Goal: Information Seeking & Learning: Check status

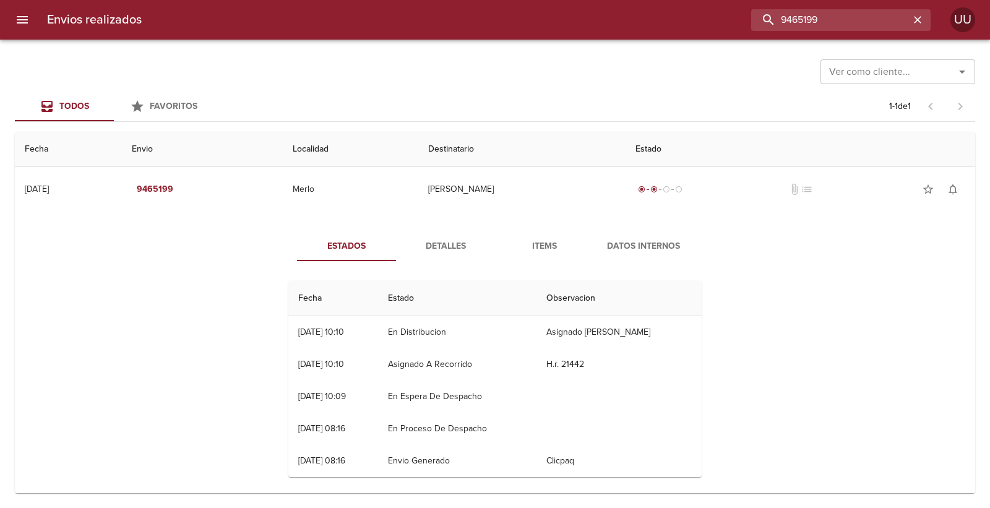
drag, startPoint x: 900, startPoint y: 17, endPoint x: 654, endPoint y: -11, distance: 247.3
click at [654, 0] on html "Envios realizados 9465199 UU Ver como cliente... Ver como cliente... Todos Favo…" at bounding box center [495, 0] width 990 height 0
type input "9266241"
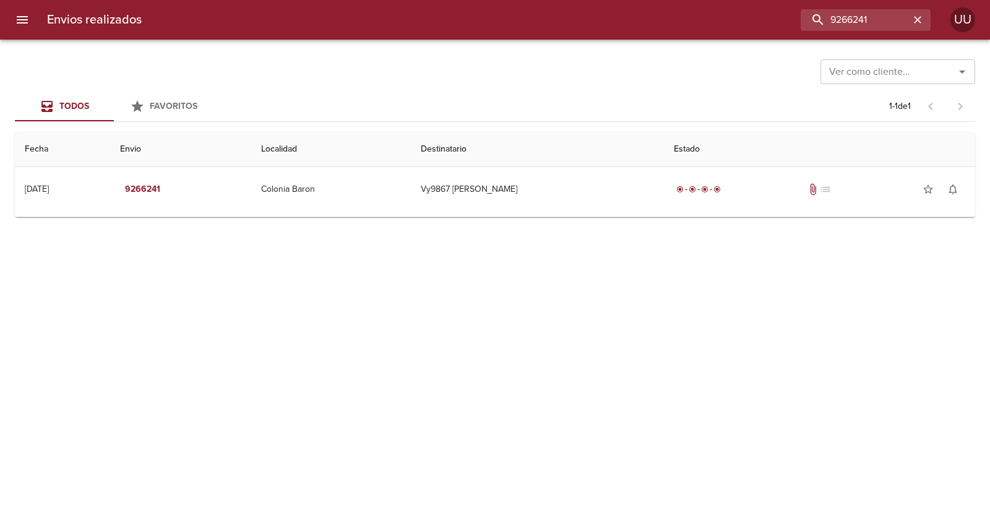
click at [536, 215] on td "Guia : 9266241" at bounding box center [495, 214] width 961 height 5
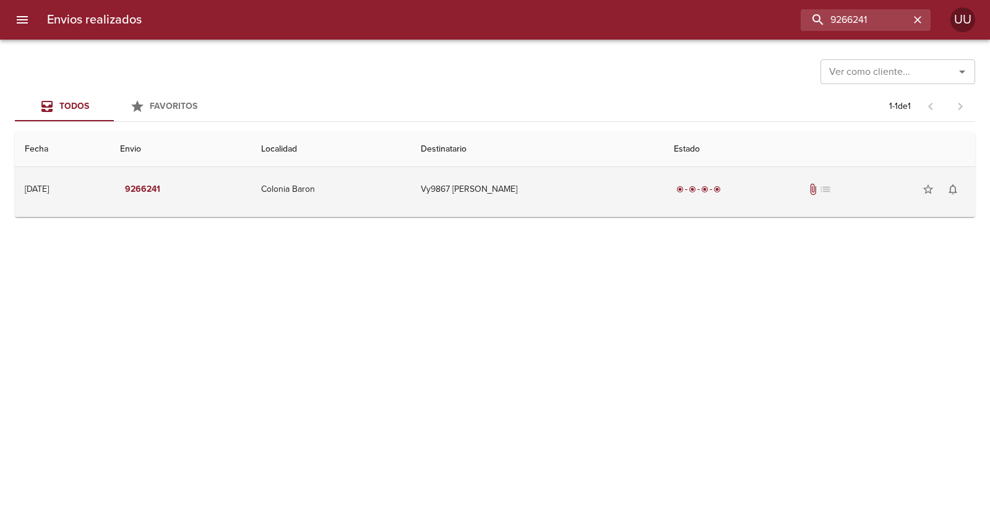
click at [540, 193] on td "Vy9867 Vanina Martin" at bounding box center [537, 189] width 253 height 45
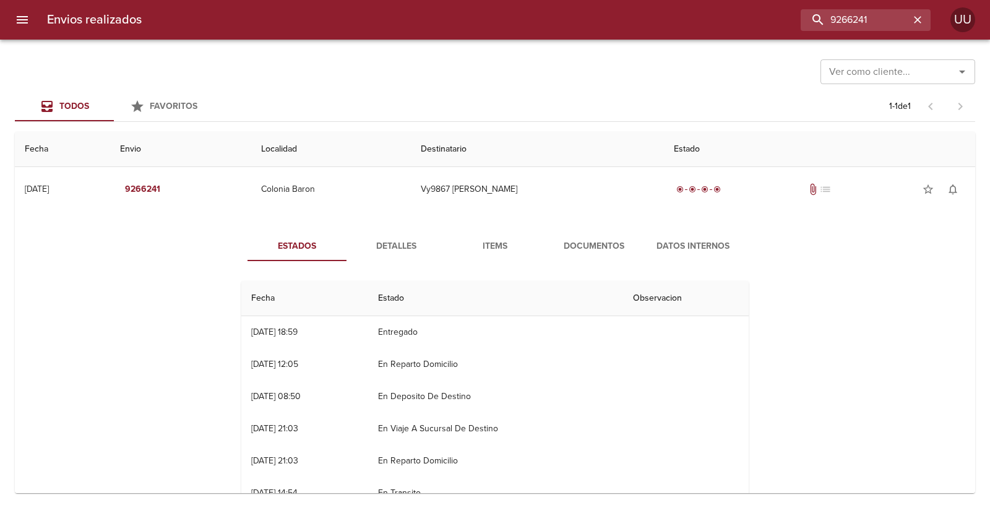
click at [557, 235] on button "Documentos" at bounding box center [594, 246] width 99 height 30
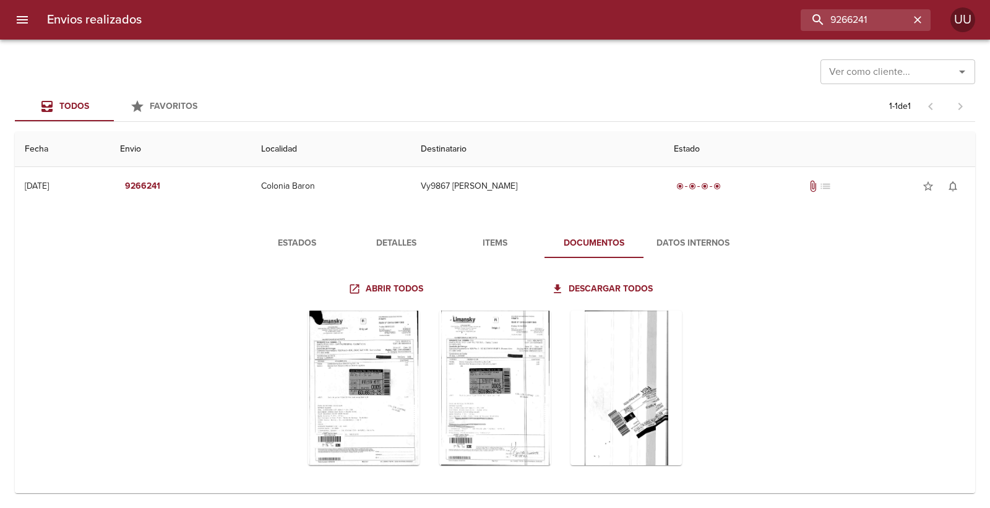
scroll to position [9, 0]
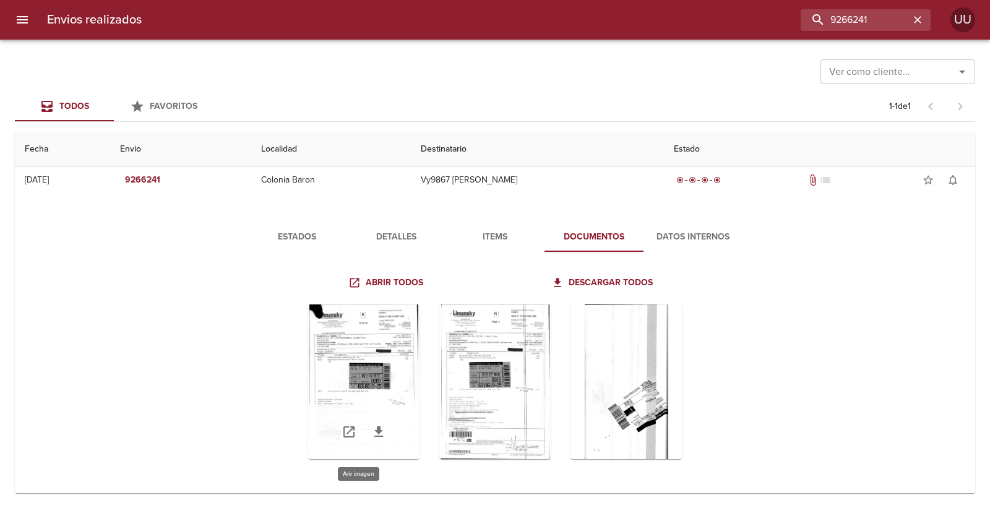
click at [330, 353] on div "Tabla de envíos del cliente" at bounding box center [363, 381] width 111 height 155
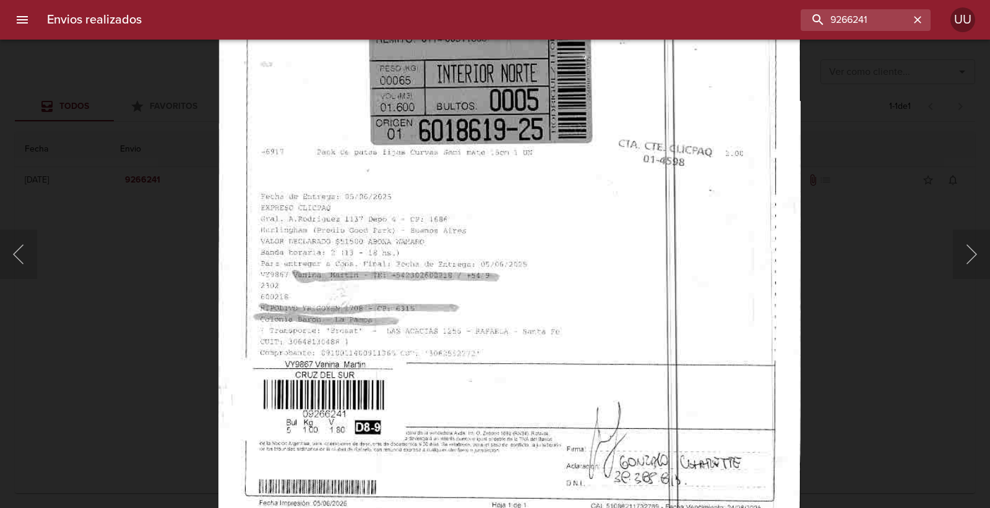
click at [496, 353] on img "Lightbox" at bounding box center [509, 112] width 582 height 834
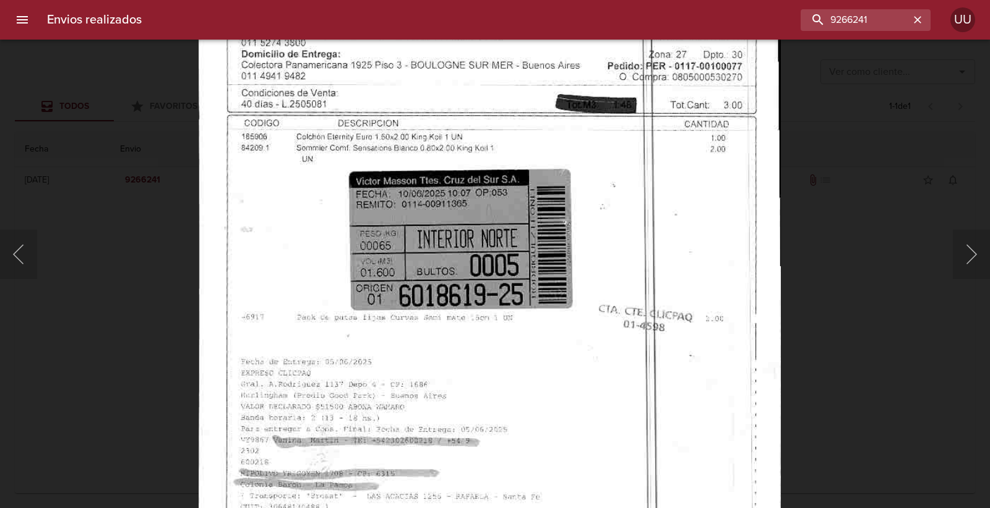
click at [473, 324] on img "Lightbox" at bounding box center [490, 277] width 582 height 834
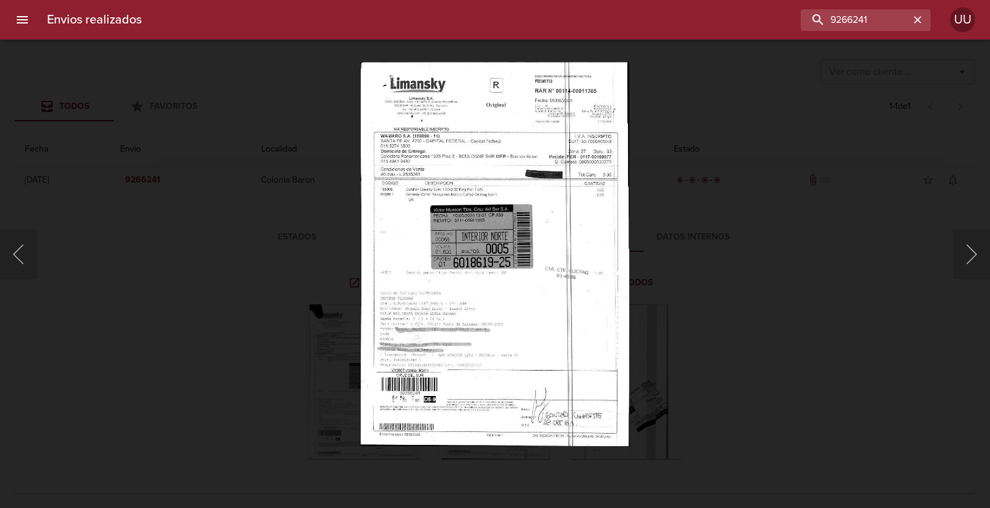
click at [473, 324] on img "Lightbox" at bounding box center [495, 254] width 269 height 384
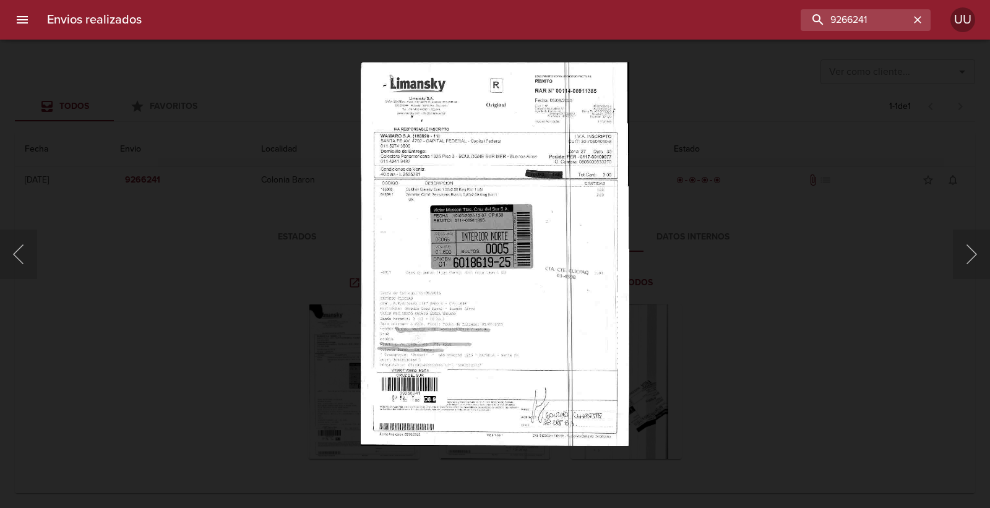
click at [797, 300] on div "Lightbox" at bounding box center [495, 254] width 990 height 508
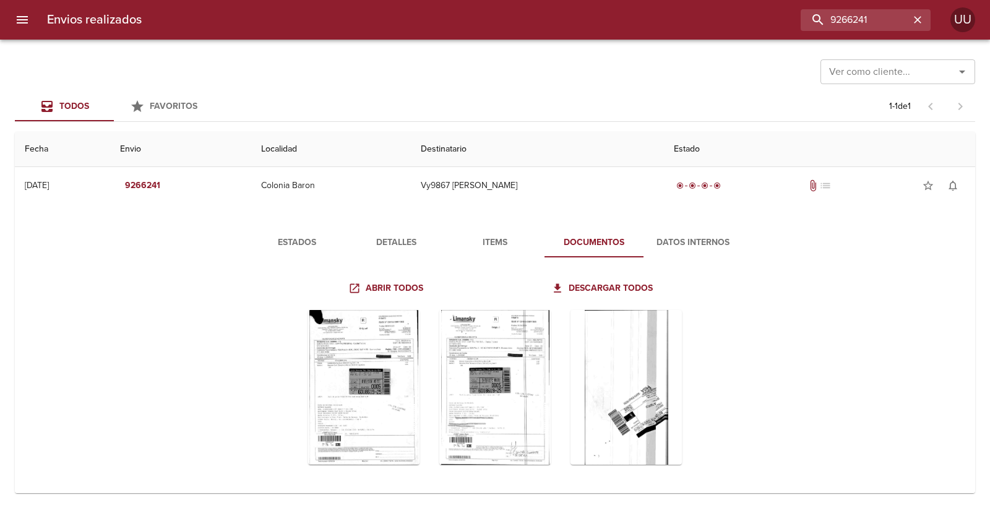
scroll to position [0, 0]
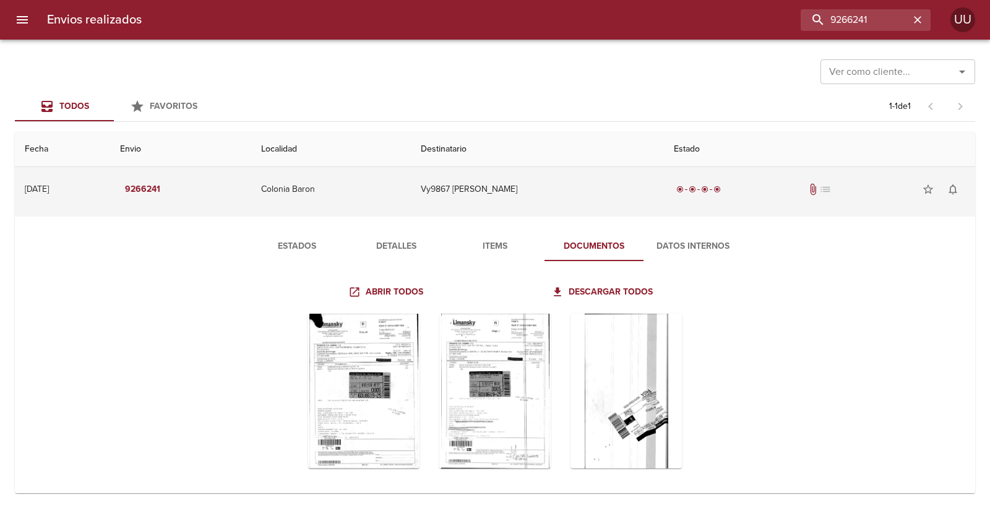
click at [594, 181] on td "Vy9867 Vanina Martin" at bounding box center [537, 189] width 253 height 45
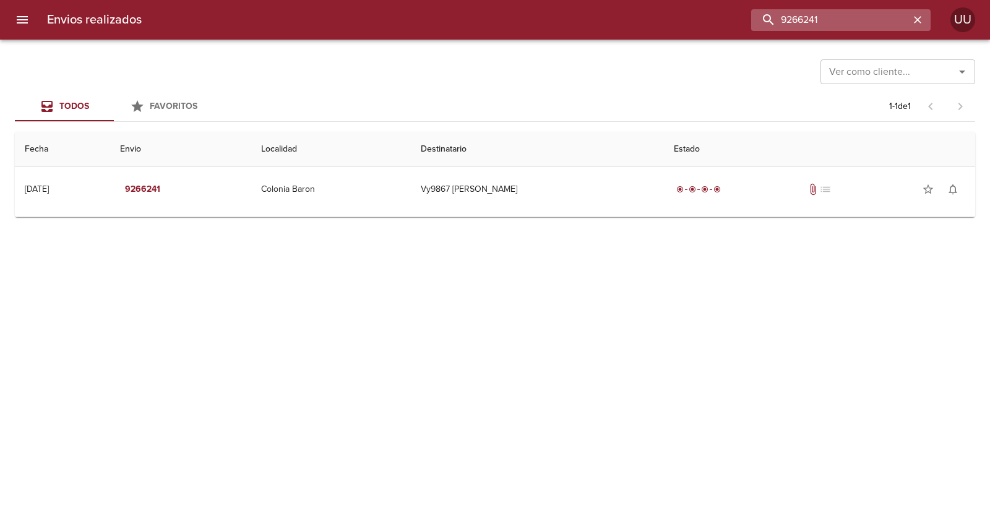
click at [879, 20] on input "9266241" at bounding box center [830, 20] width 158 height 22
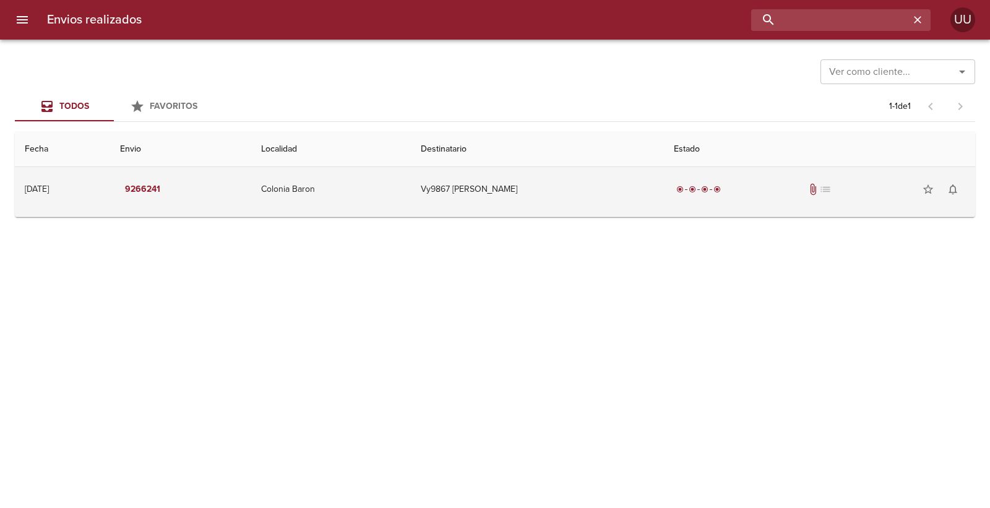
type input "V"
type input "VANINA MARTIN"
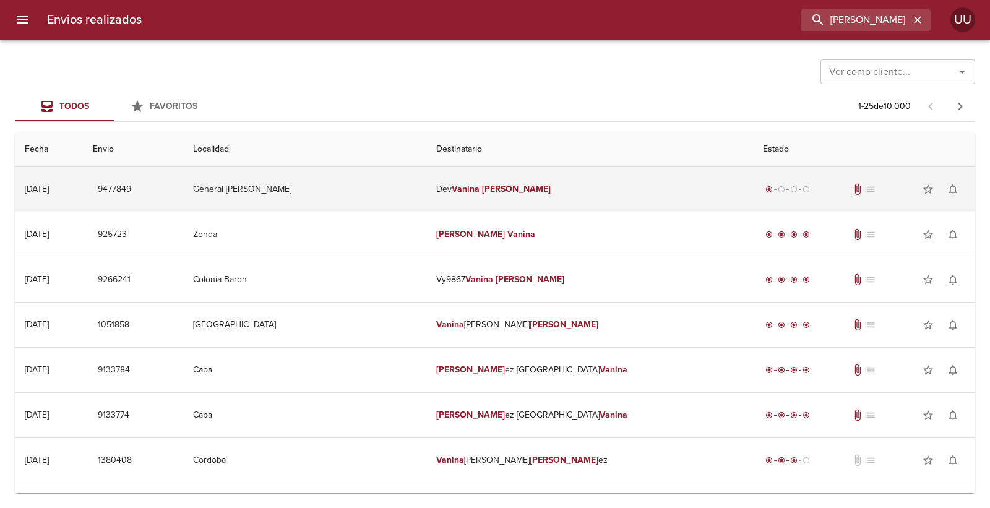
click at [642, 195] on td "Dev Vanina Martin" at bounding box center [589, 189] width 326 height 45
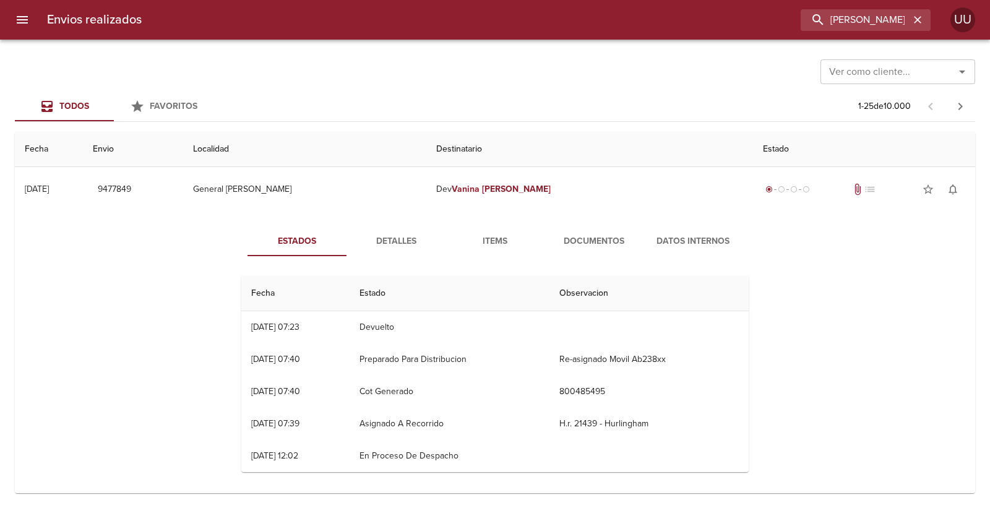
click at [592, 238] on span "Documentos" at bounding box center [594, 241] width 84 height 15
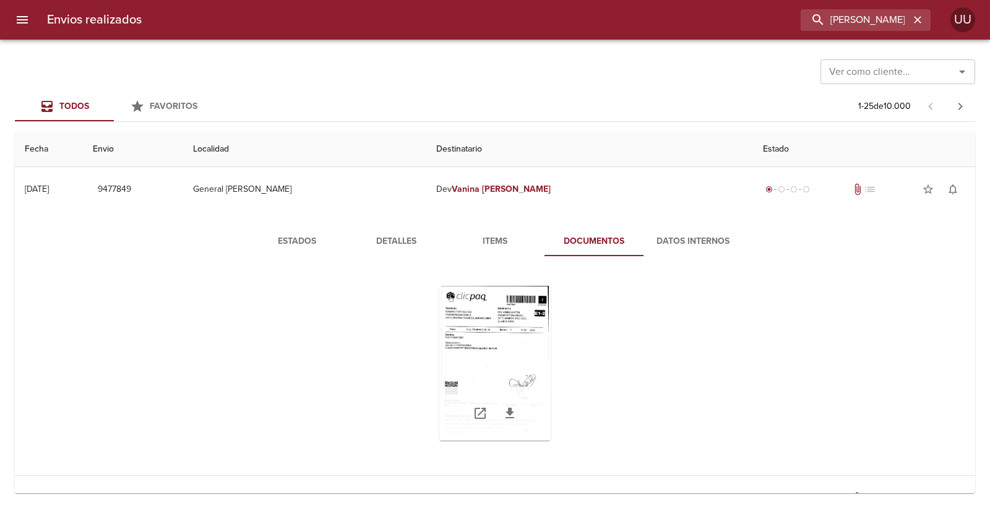
click at [481, 337] on div "Tabla de envíos del cliente" at bounding box center [494, 363] width 111 height 155
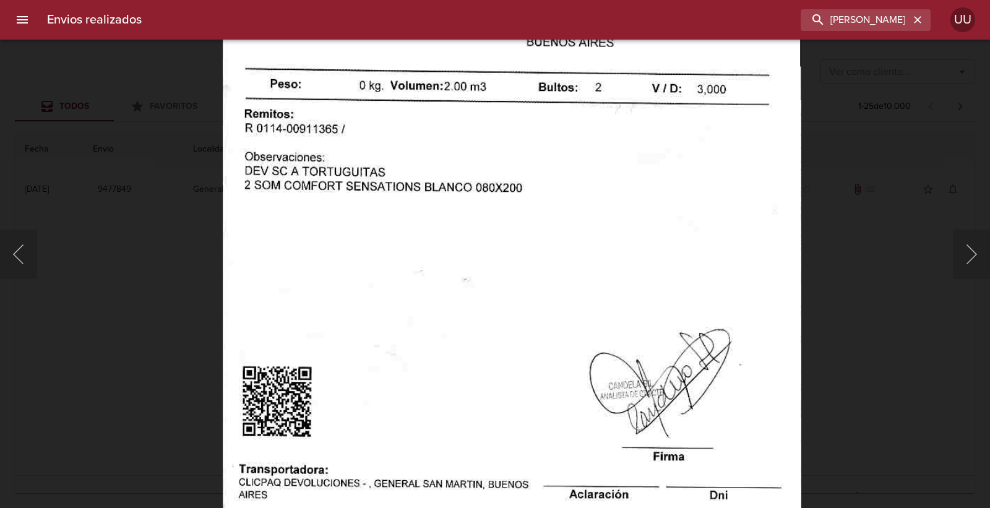
click at [447, 225] on img "Lightbox" at bounding box center [512, 267] width 579 height 834
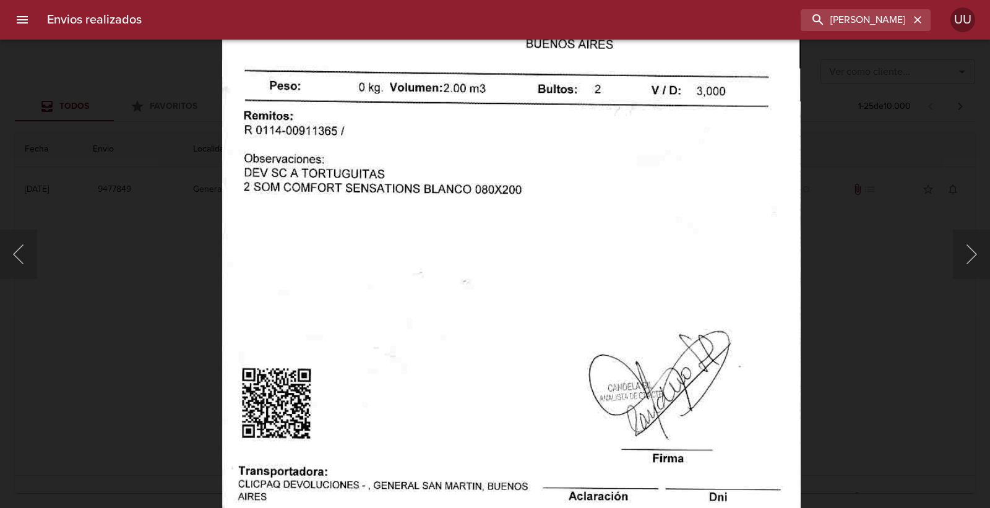
click at [826, 398] on div "Lightbox" at bounding box center [495, 254] width 990 height 508
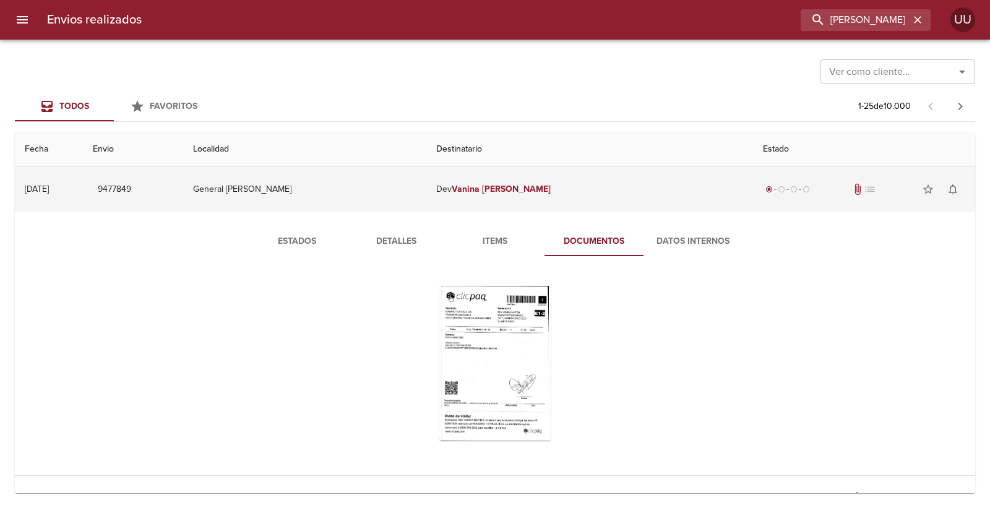
click at [590, 169] on td "Dev Vanina Martin" at bounding box center [589, 189] width 326 height 45
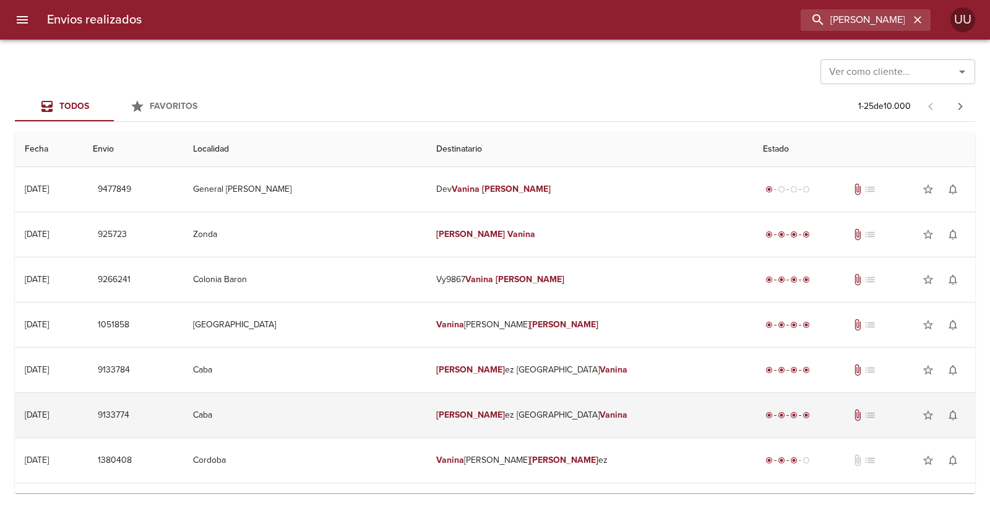
scroll to position [69, 0]
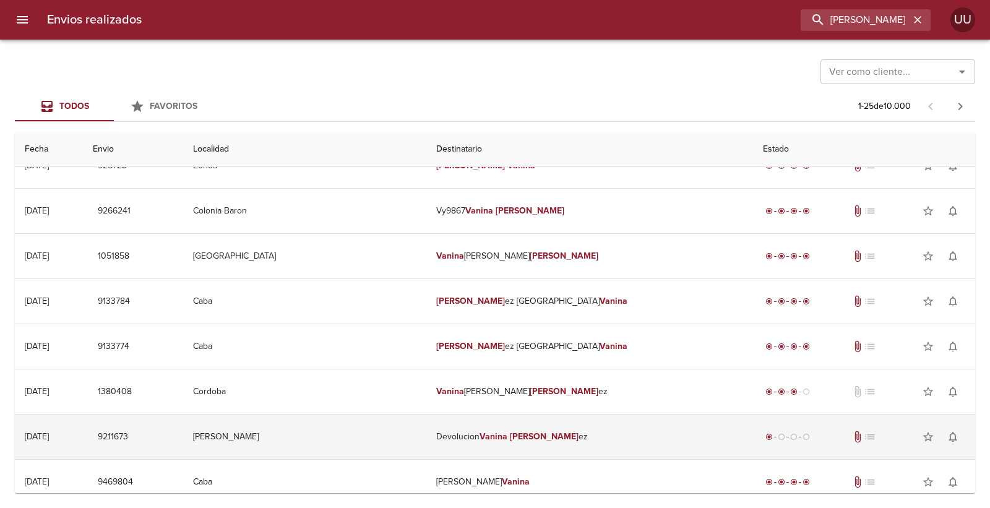
click at [511, 433] on td "Devolucion Vanina Martin ez" at bounding box center [589, 437] width 326 height 45
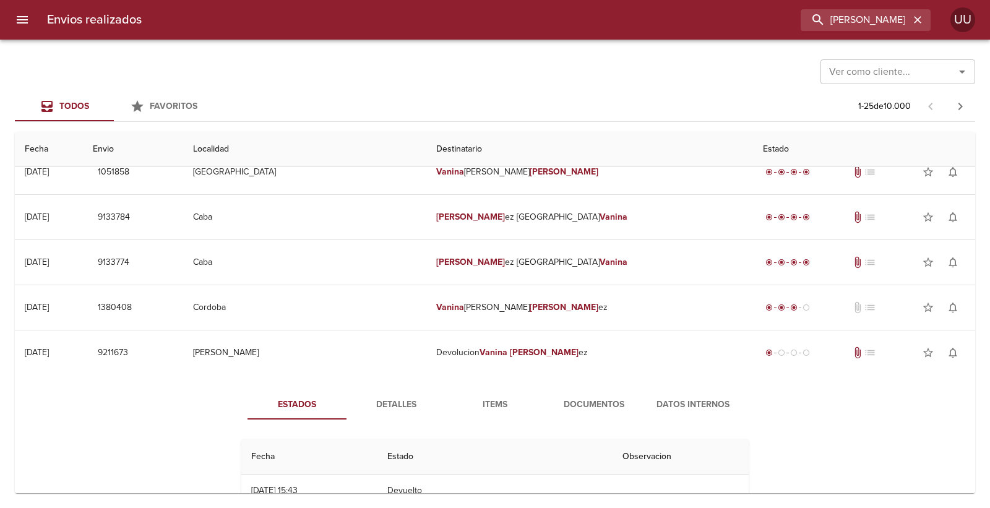
scroll to position [206, 0]
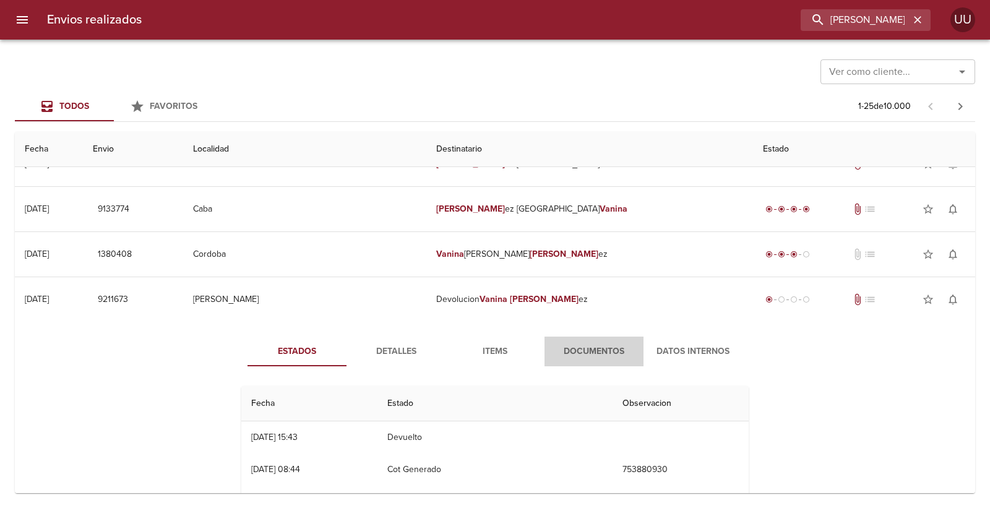
click at [591, 352] on span "Documentos" at bounding box center [594, 351] width 84 height 15
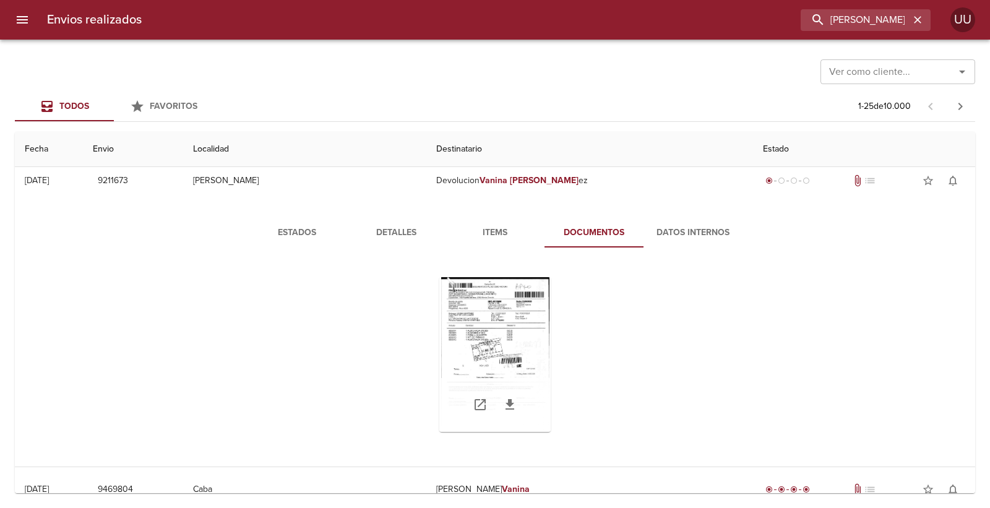
scroll to position [343, 0]
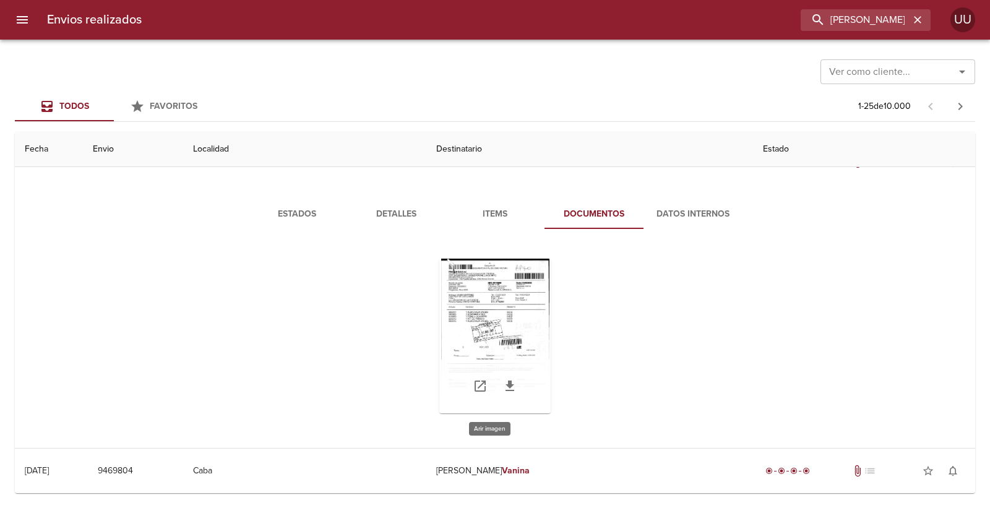
click at [505, 313] on div "Tabla de envíos del cliente" at bounding box center [494, 336] width 111 height 155
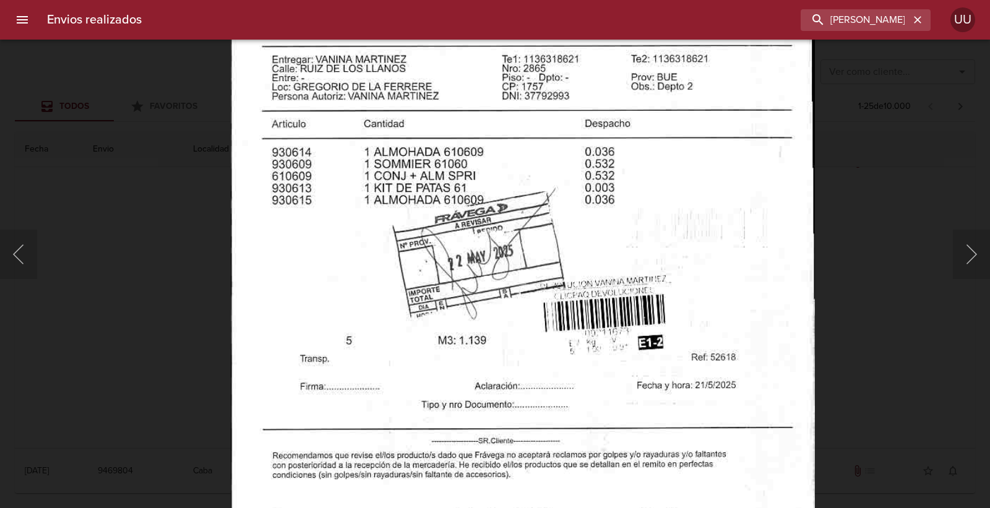
click at [835, 343] on div "Lightbox" at bounding box center [495, 254] width 990 height 508
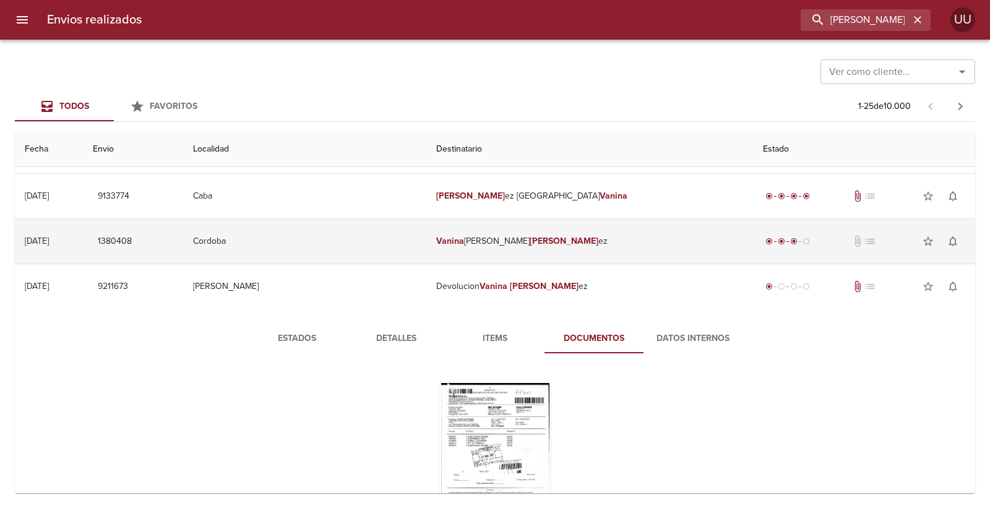
scroll to position [137, 0]
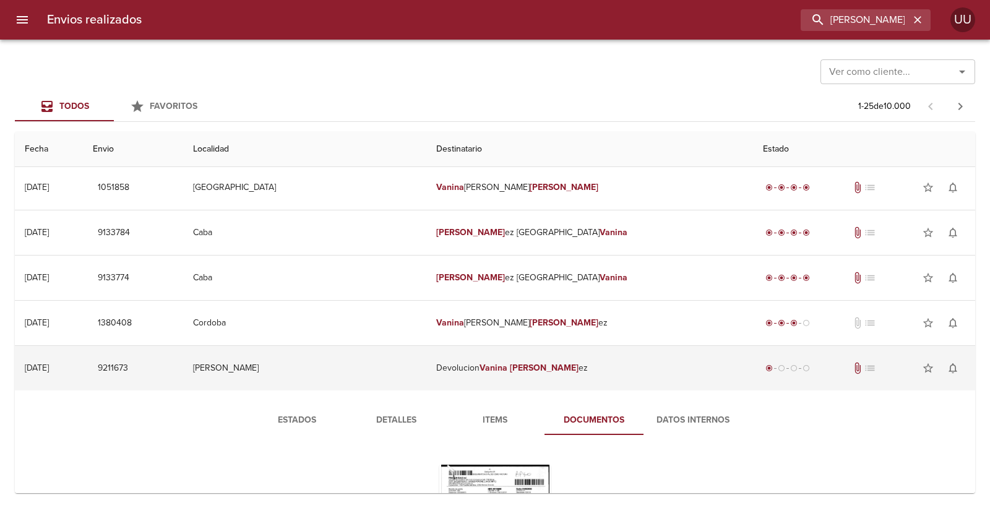
click at [570, 354] on td "Devolucion Vanina Martin ez" at bounding box center [589, 368] width 326 height 45
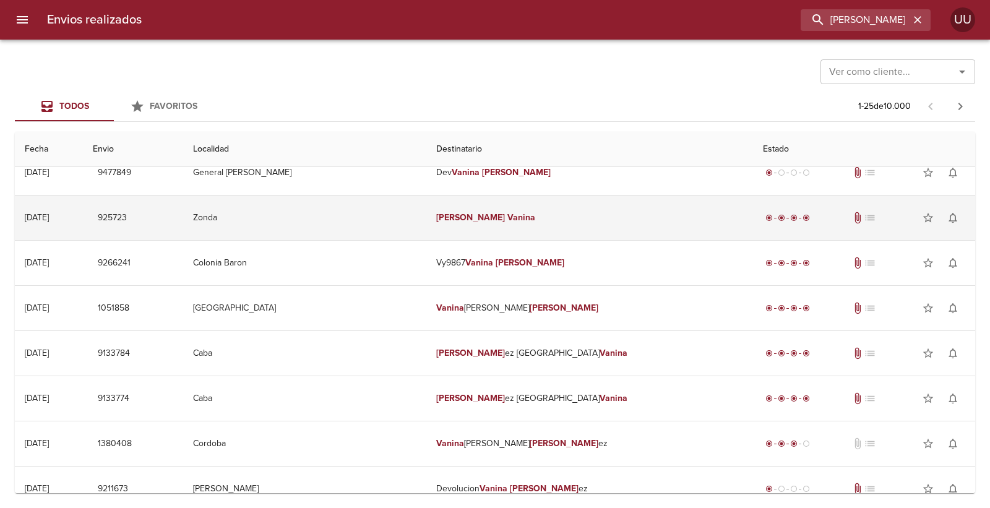
scroll to position [0, 0]
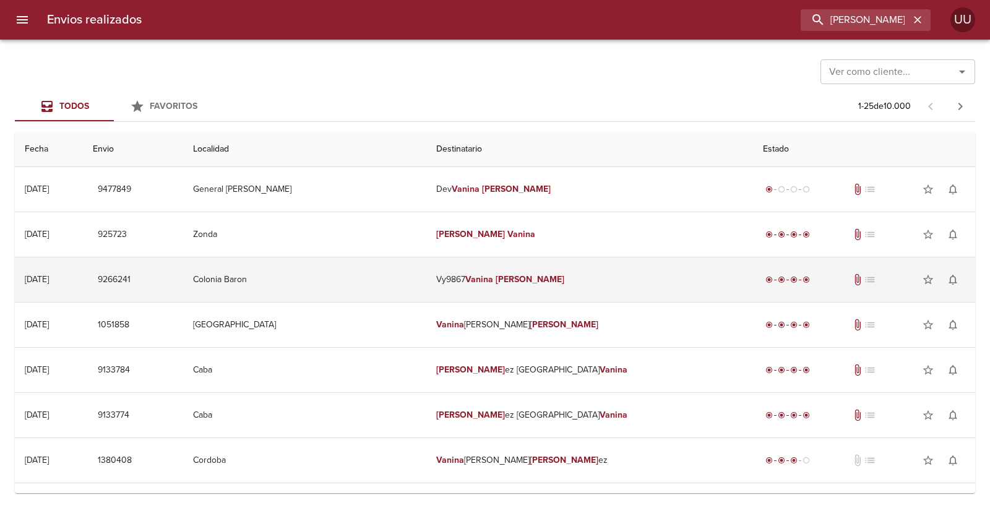
click at [551, 275] on em "Martin" at bounding box center [530, 279] width 69 height 11
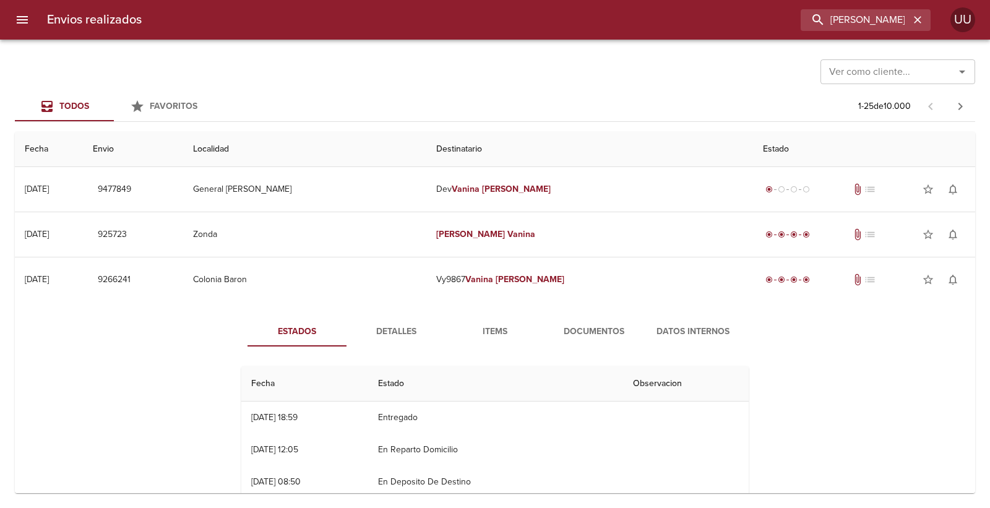
click at [577, 336] on span "Documentos" at bounding box center [594, 331] width 84 height 15
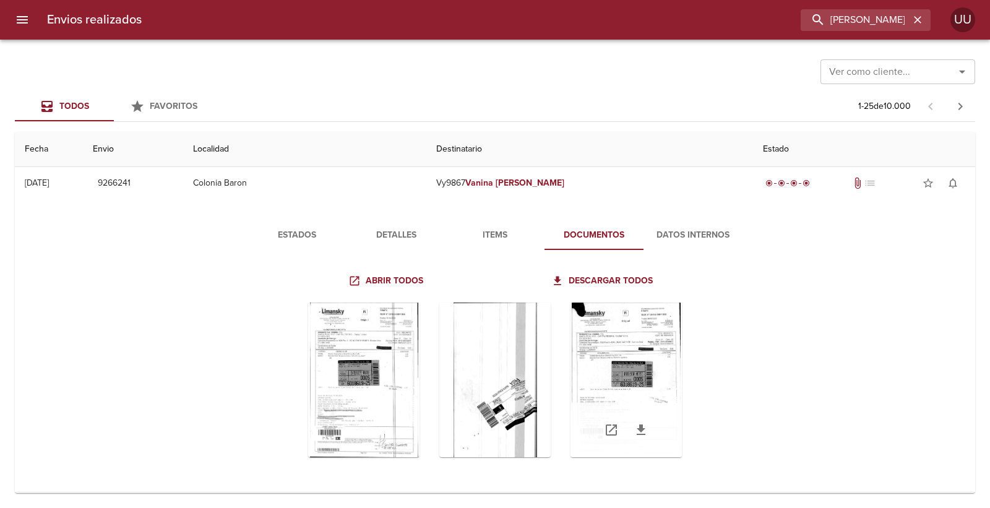
scroll to position [137, 0]
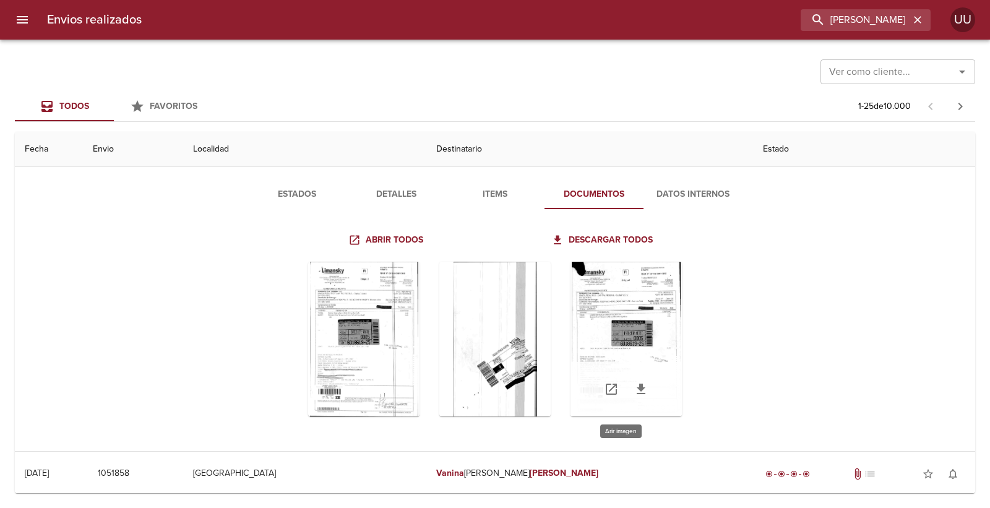
click at [630, 289] on div "Tabla de envíos del cliente" at bounding box center [626, 339] width 111 height 155
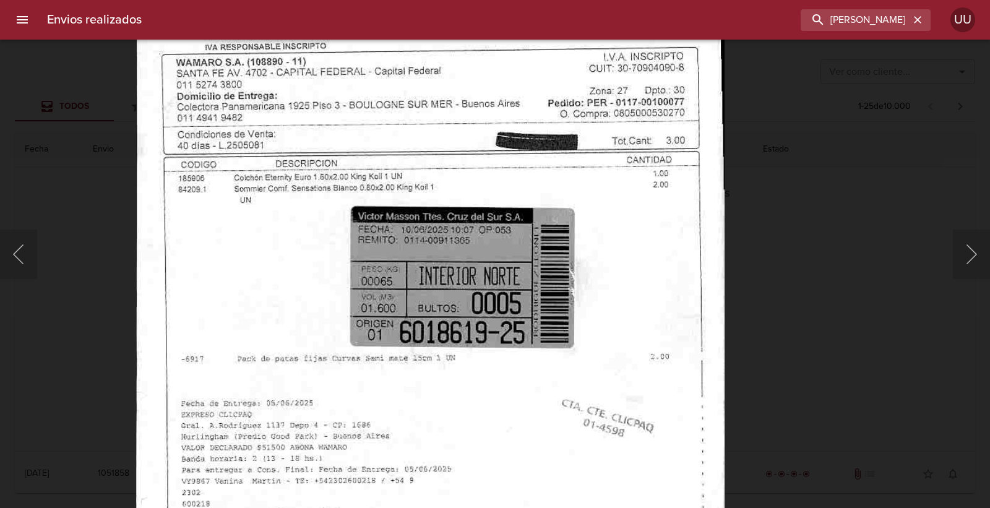
click at [509, 434] on img "Lightbox" at bounding box center [430, 308] width 589 height 834
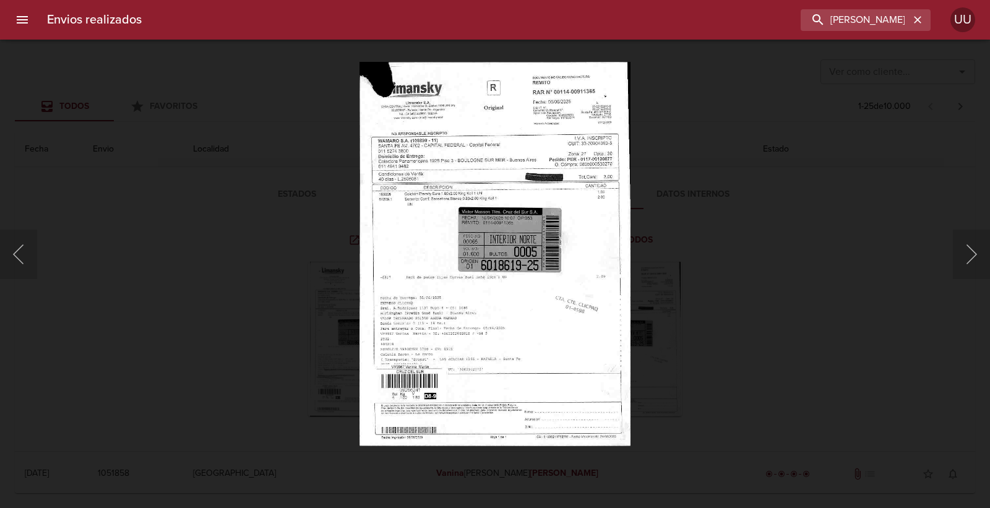
click at [739, 369] on div "Lightbox" at bounding box center [495, 254] width 990 height 508
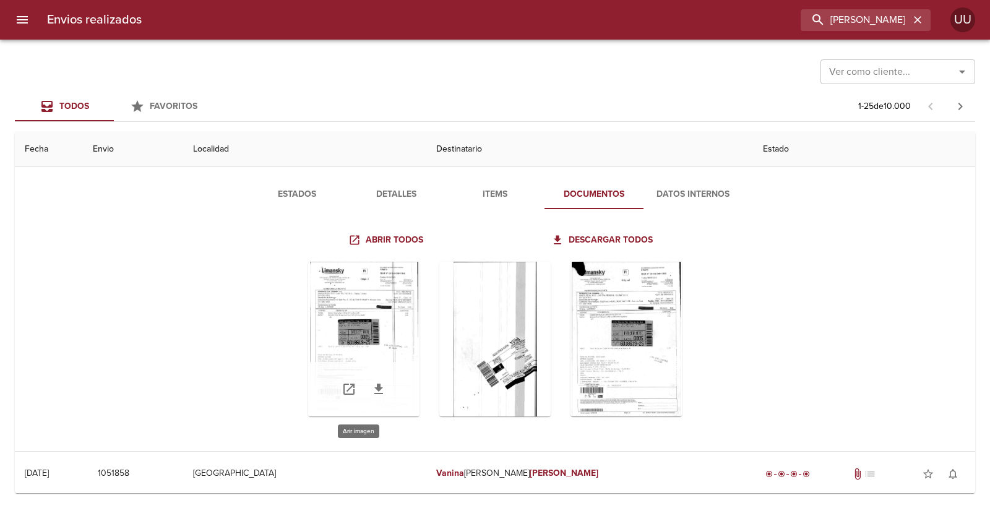
click at [390, 317] on div "Tabla de envíos del cliente" at bounding box center [363, 339] width 111 height 155
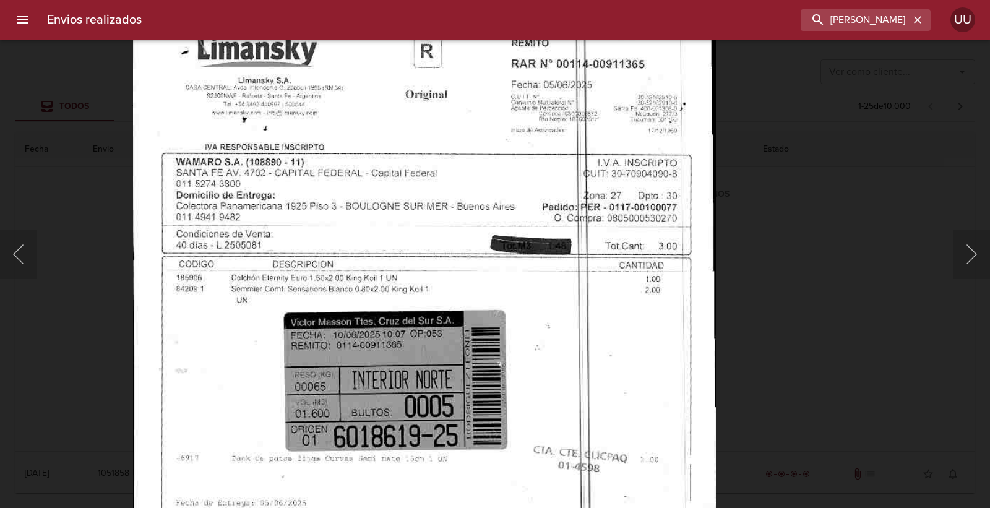
click at [520, 423] on img "Lightbox" at bounding box center [424, 418] width 582 height 834
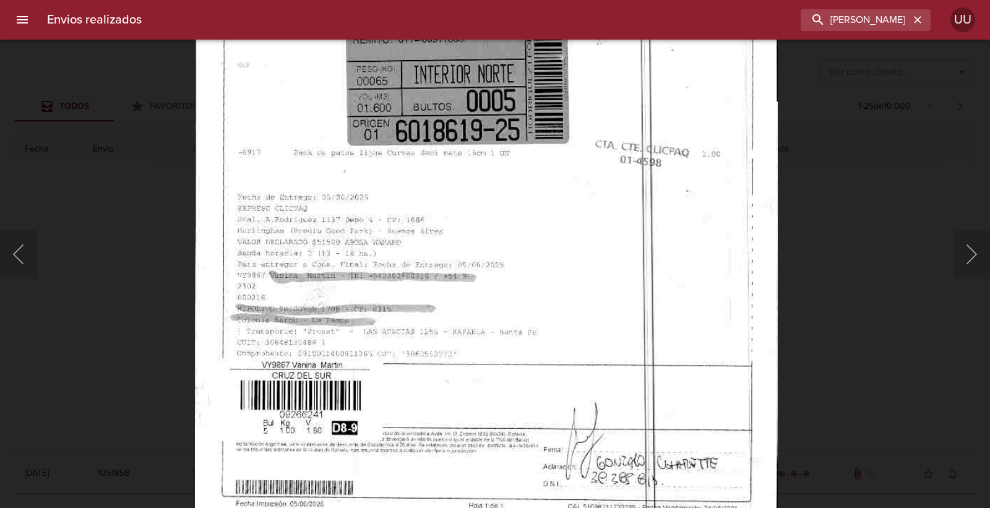
click at [567, 150] on img "Lightbox" at bounding box center [486, 113] width 582 height 834
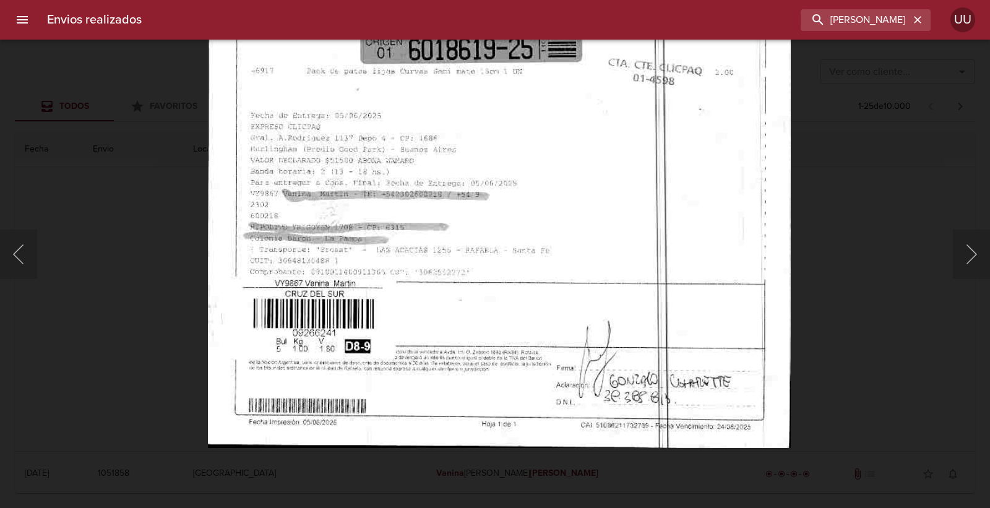
click at [564, 188] on img "Lightbox" at bounding box center [499, 31] width 582 height 834
click at [910, 331] on div "Lightbox" at bounding box center [495, 254] width 990 height 508
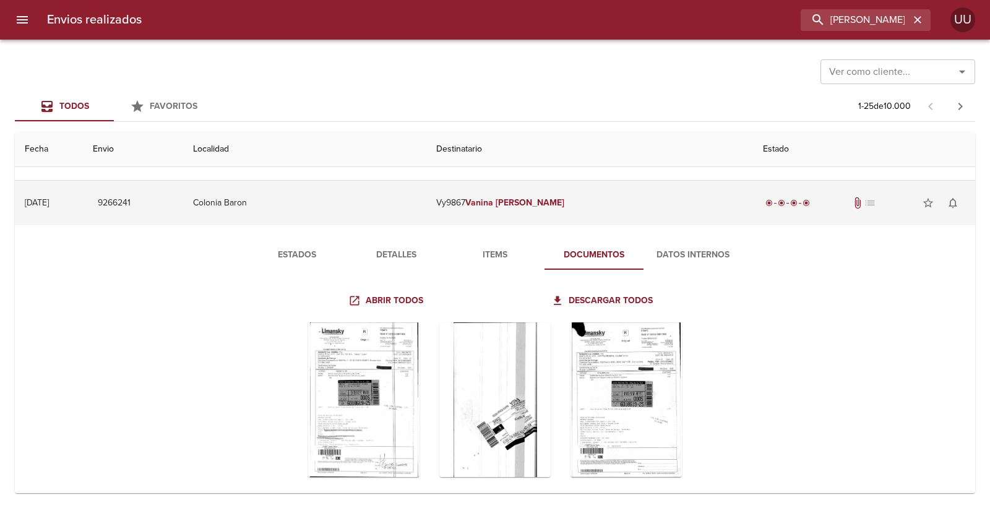
scroll to position [69, 0]
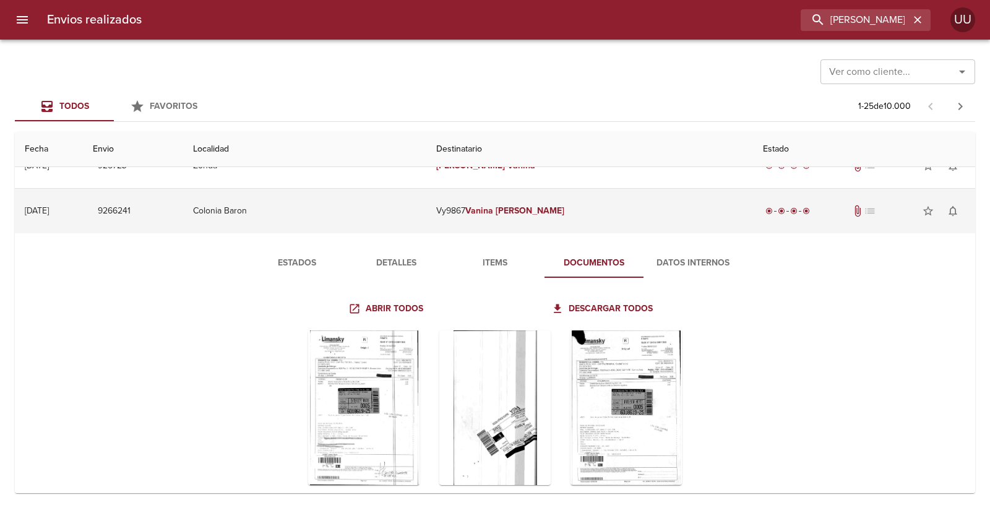
click at [572, 212] on td "Vy9867 Vanina Martin" at bounding box center [589, 211] width 326 height 45
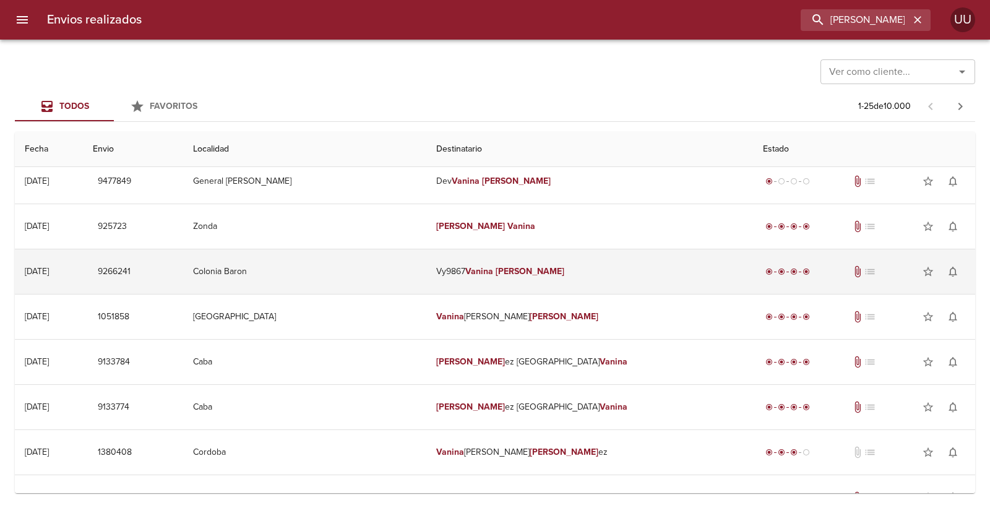
scroll to position [0, 0]
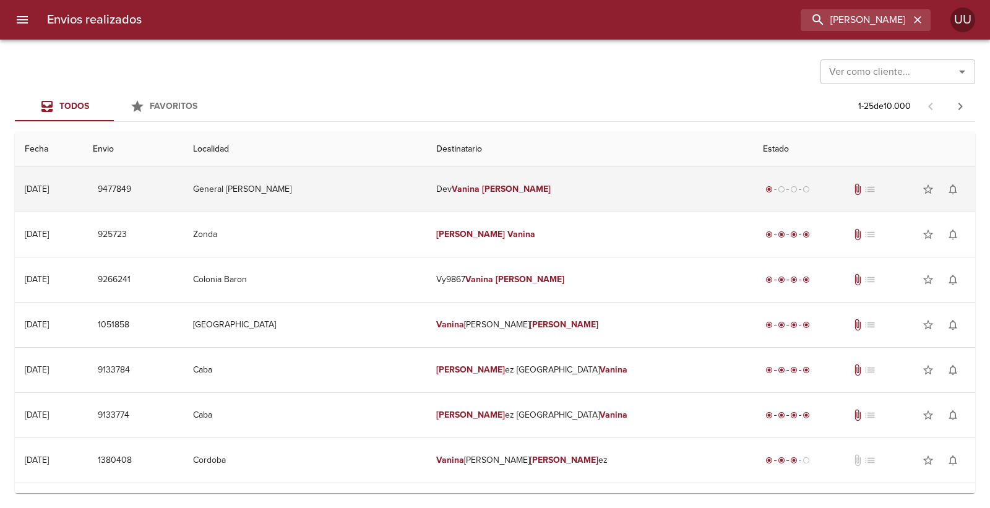
click at [571, 201] on td "Dev Vanina Martin" at bounding box center [589, 189] width 326 height 45
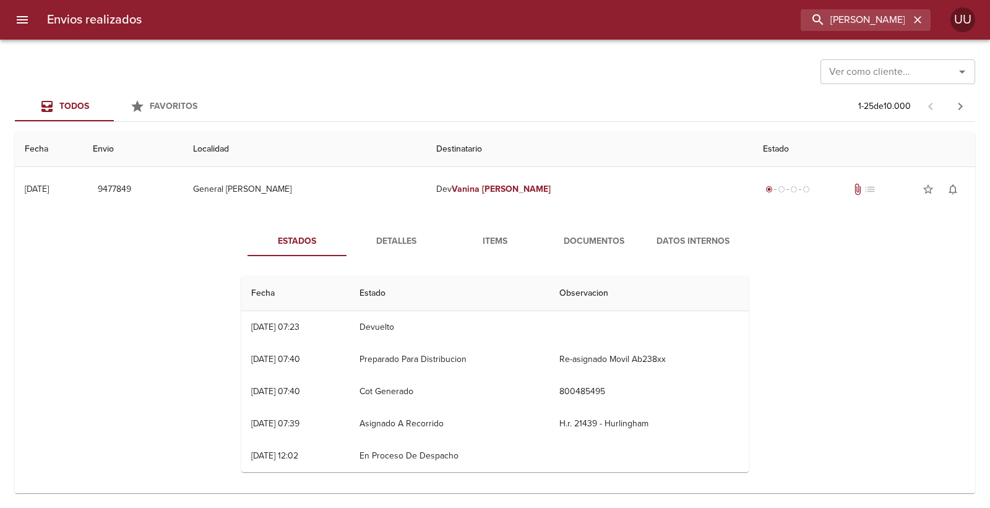
click at [587, 236] on span "Documentos" at bounding box center [594, 241] width 84 height 15
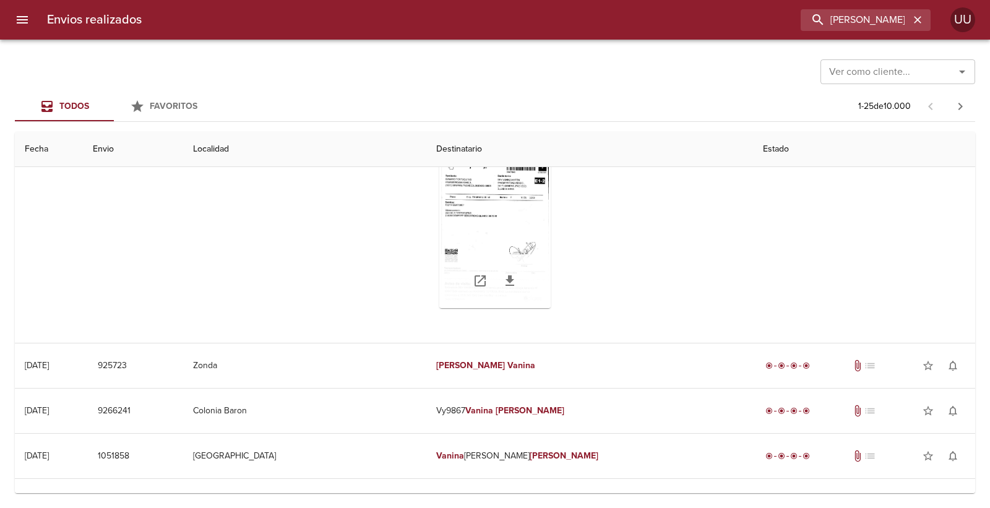
scroll to position [137, 0]
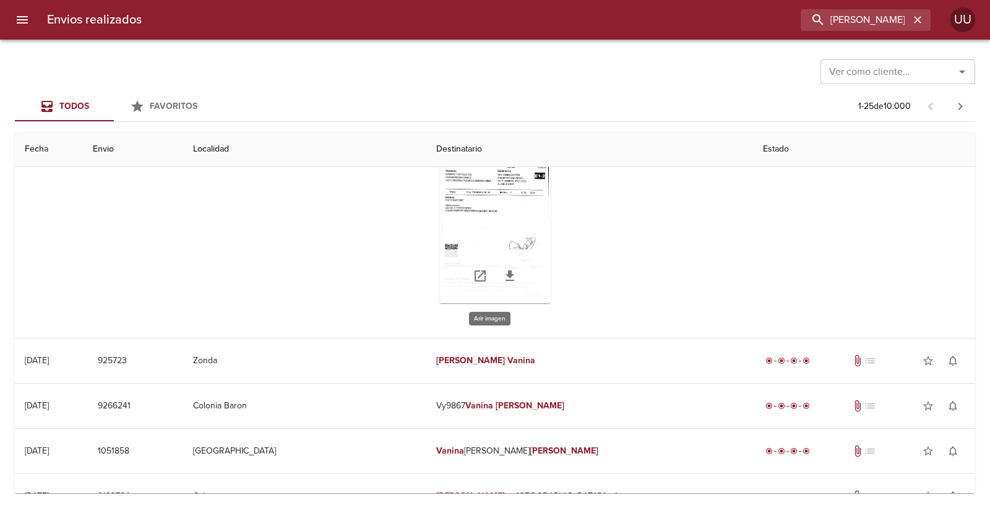
click at [475, 212] on div "Tabla de envíos del cliente" at bounding box center [494, 226] width 111 height 155
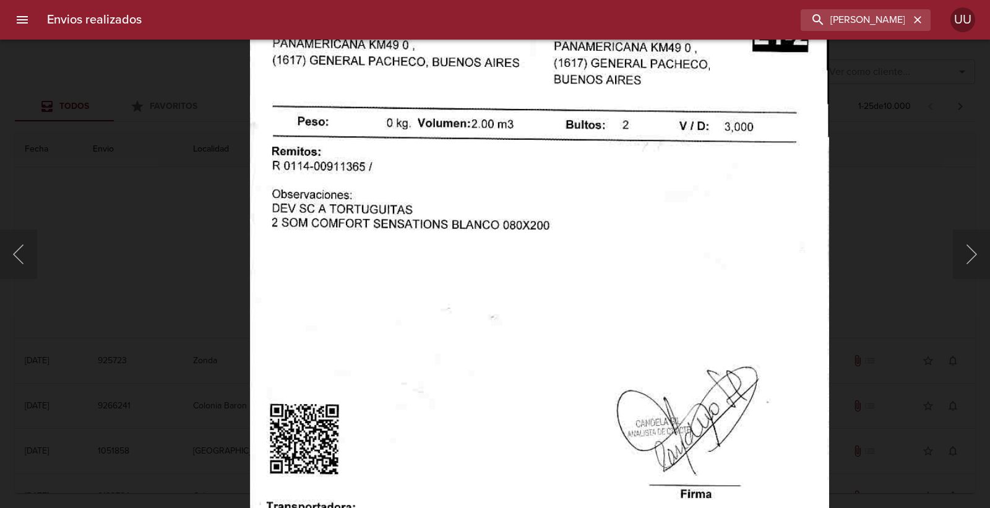
click at [463, 225] on img "Lightbox" at bounding box center [539, 305] width 579 height 834
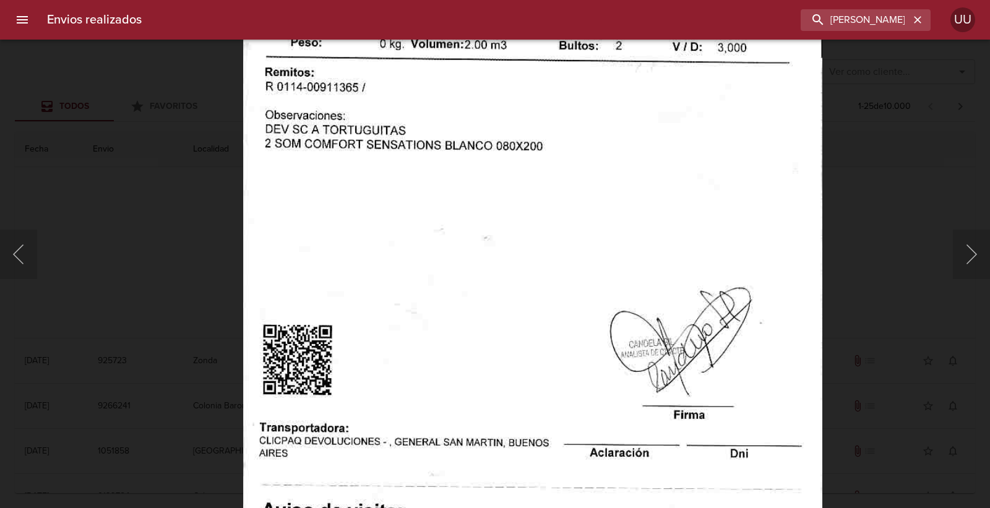
click at [461, 159] on img "Lightbox" at bounding box center [532, 226] width 579 height 834
click at [859, 450] on div "Lightbox" at bounding box center [495, 254] width 990 height 508
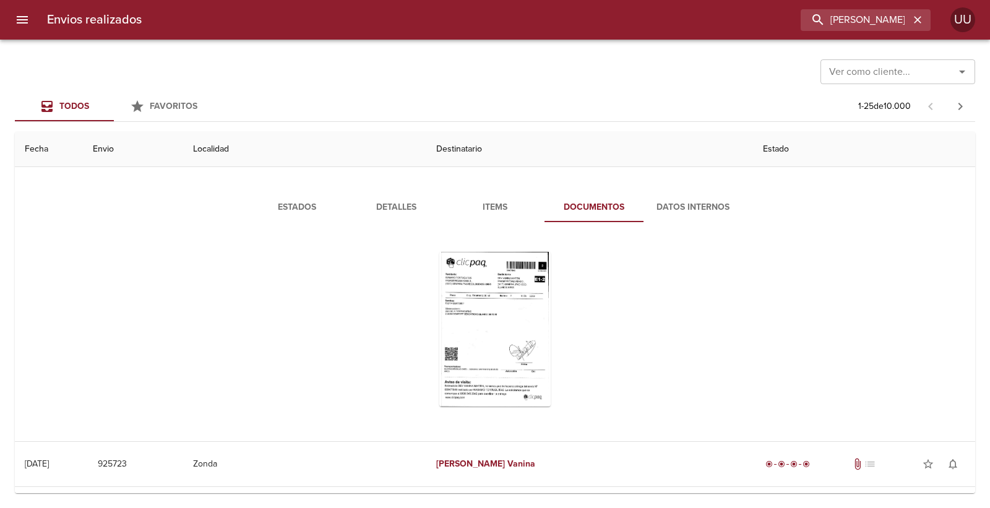
scroll to position [0, 0]
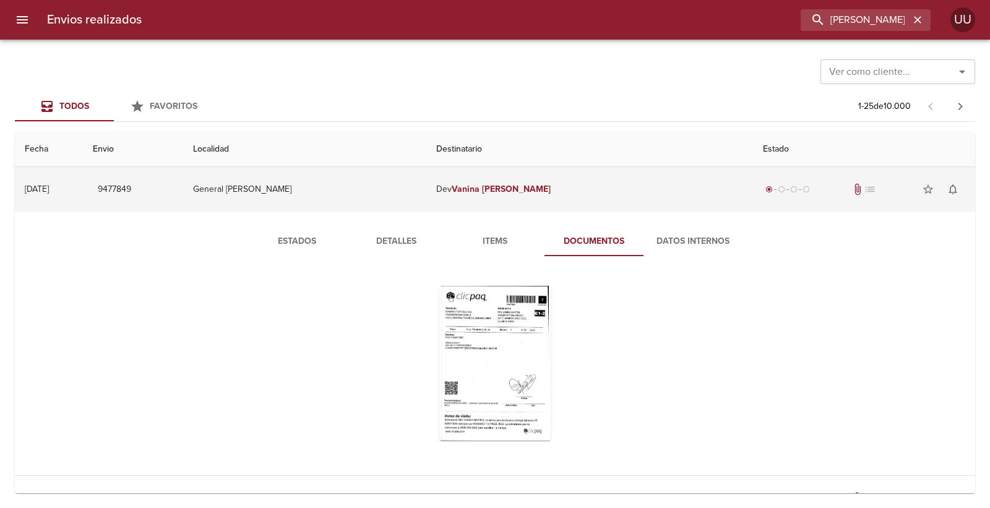
click at [586, 197] on td "Dev Vanina Martin" at bounding box center [589, 189] width 326 height 45
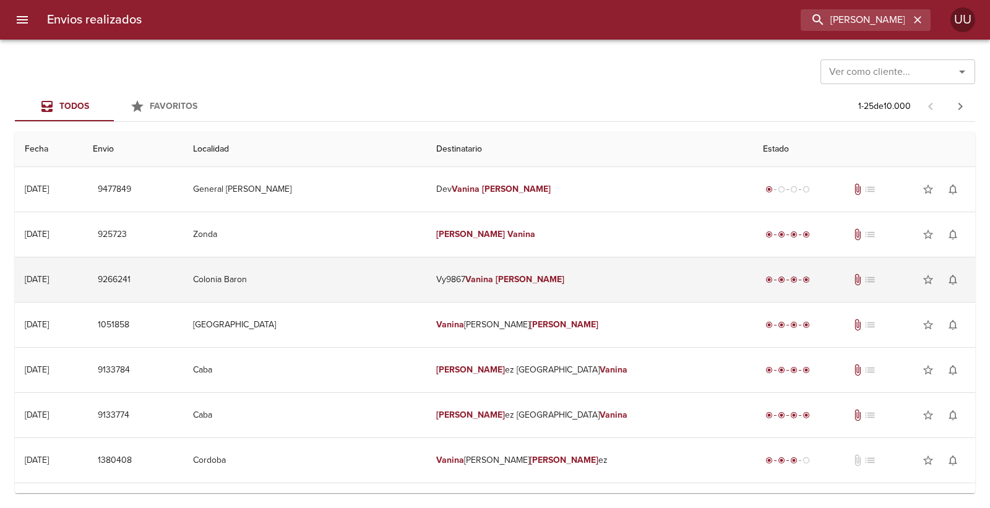
click at [560, 287] on td "Vy9867 Vanina Martin" at bounding box center [589, 279] width 326 height 45
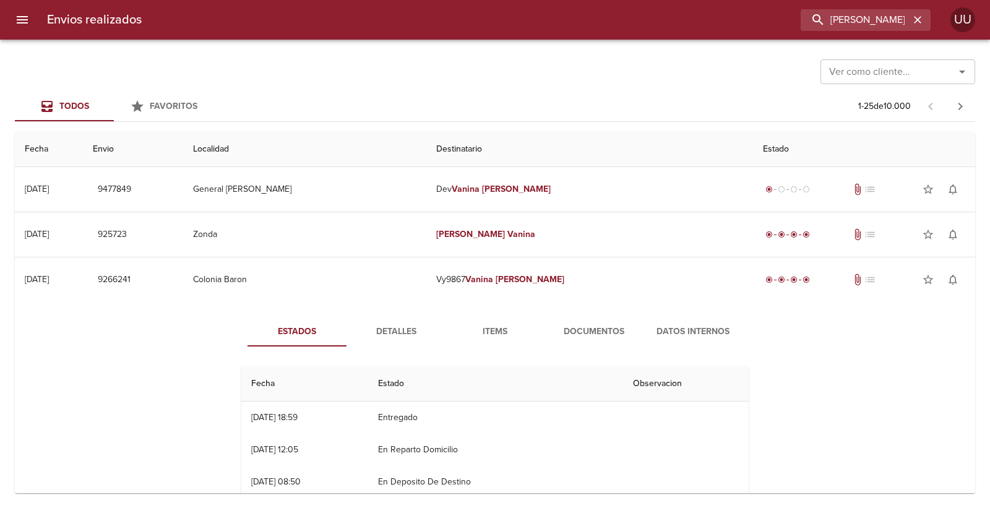
click at [594, 332] on span "Documentos" at bounding box center [594, 331] width 84 height 15
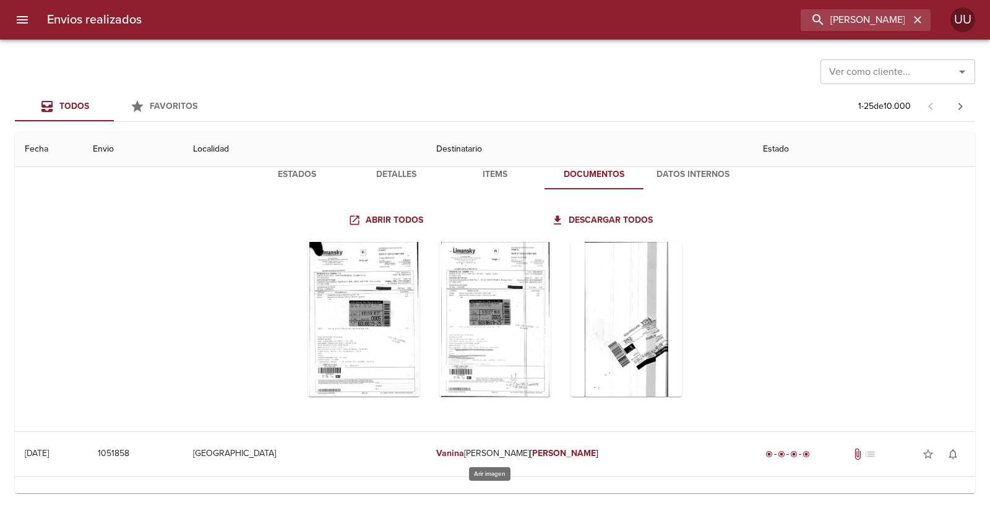
scroll to position [206, 0]
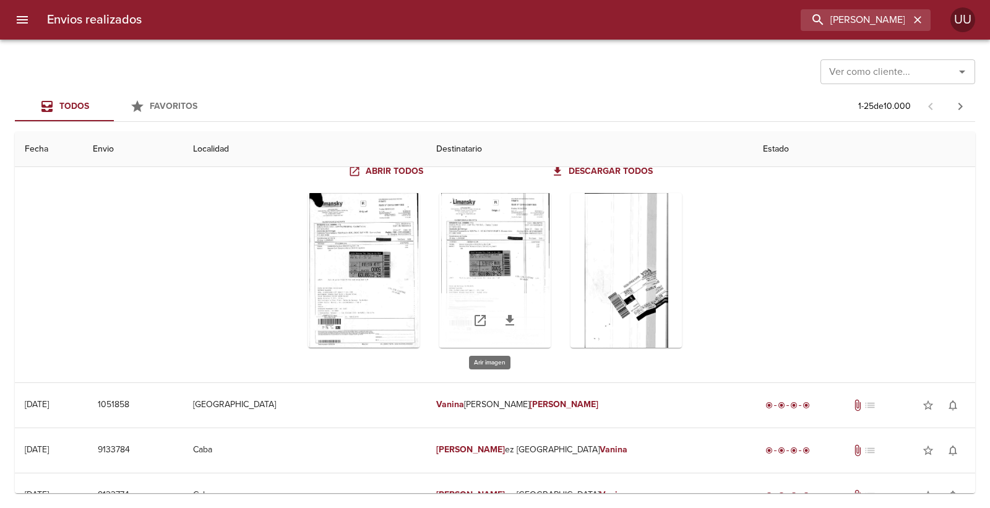
click at [524, 250] on div "Tabla de envíos del cliente" at bounding box center [494, 270] width 111 height 155
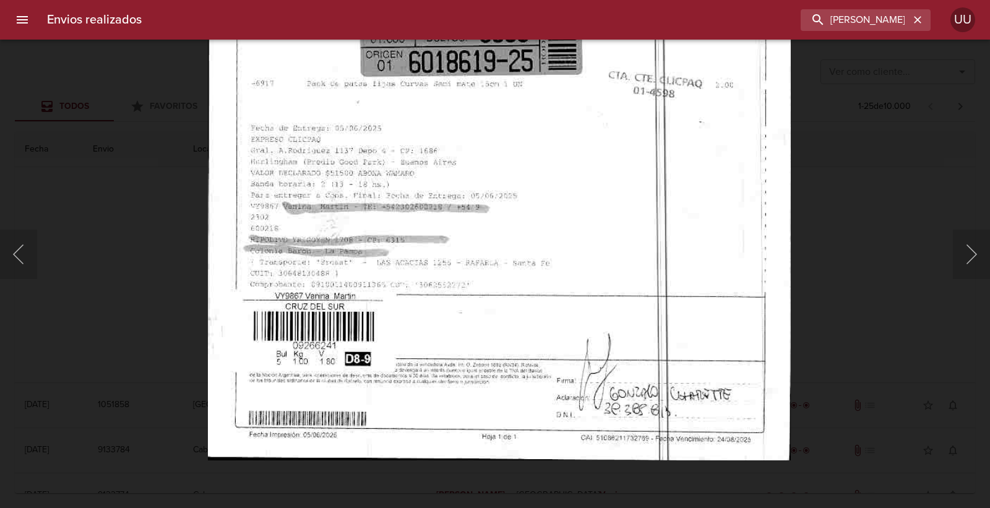
click at [599, 118] on img "Lightbox" at bounding box center [499, 43] width 582 height 834
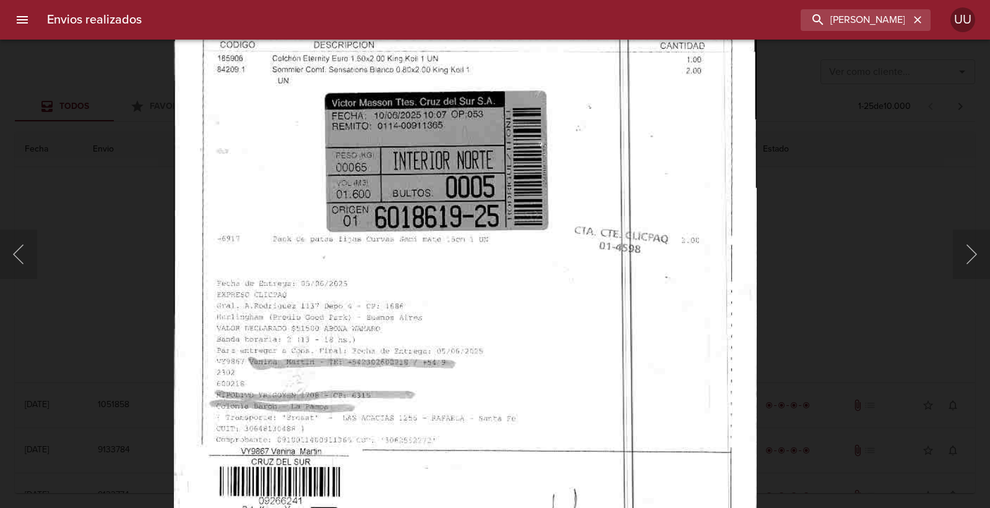
click at [564, 251] on img "Lightbox" at bounding box center [465, 199] width 582 height 834
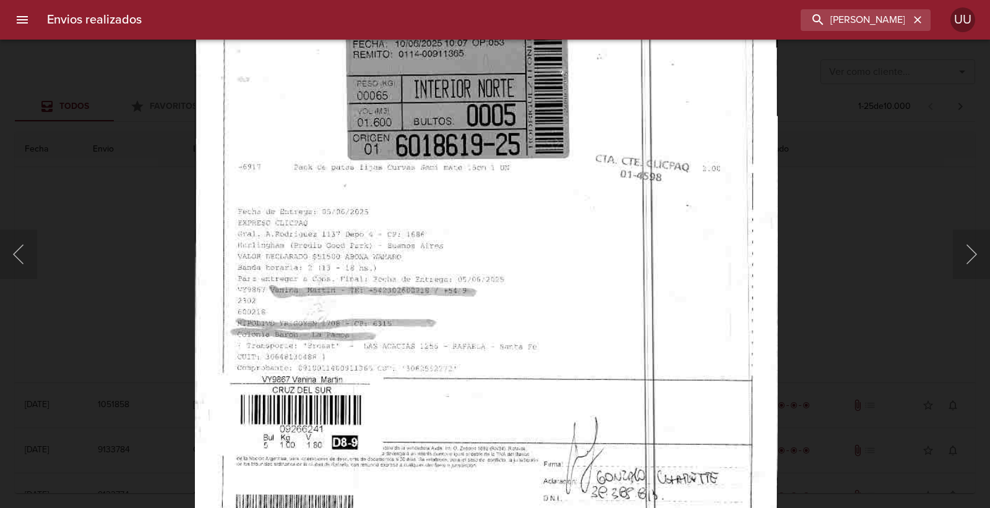
click at [605, 184] on img "Lightbox" at bounding box center [486, 127] width 582 height 834
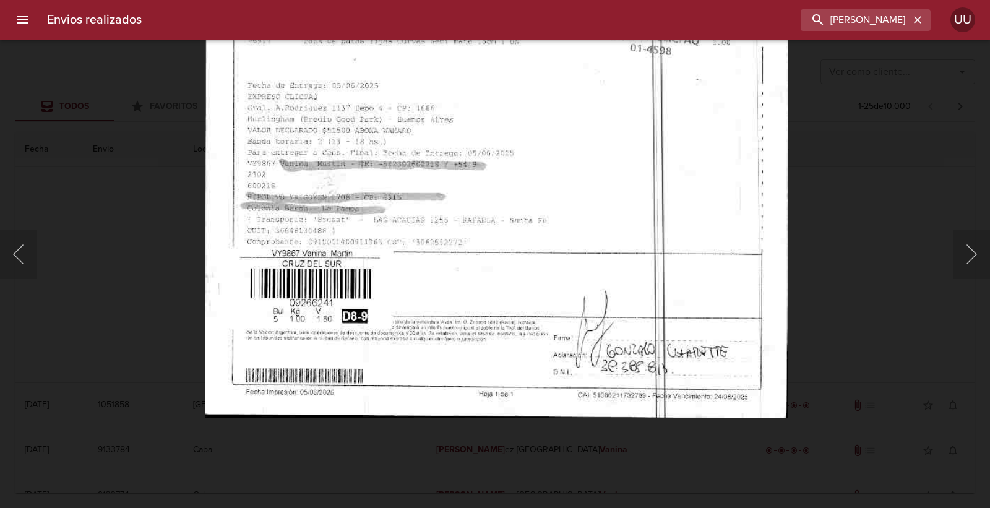
click at [556, 178] on img "Lightbox" at bounding box center [496, 0] width 582 height 834
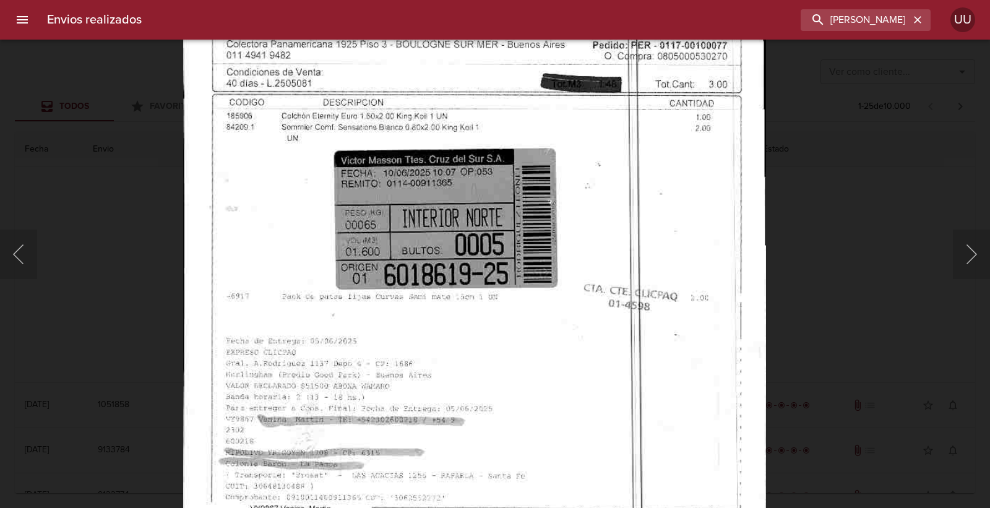
click at [626, 401] on img "Lightbox" at bounding box center [474, 256] width 582 height 834
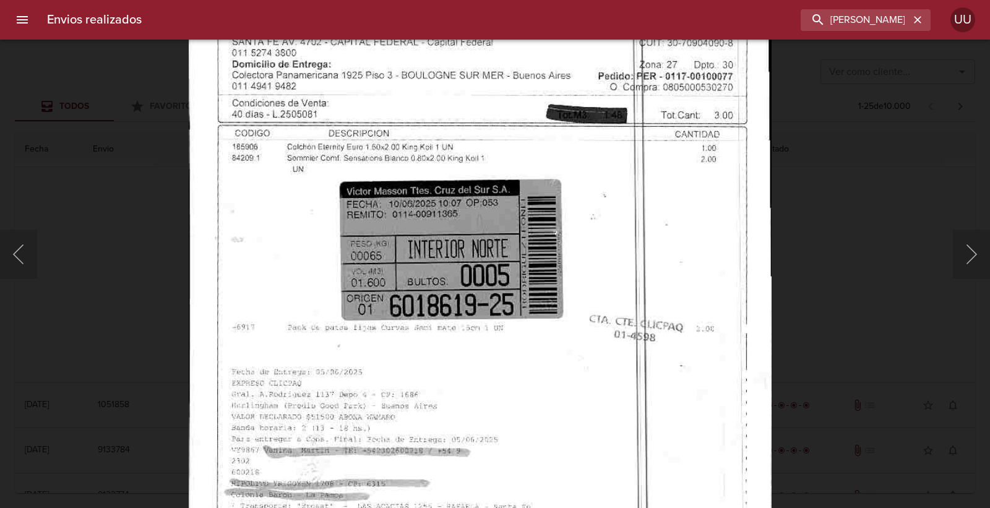
click at [715, 187] on img "Lightbox" at bounding box center [480, 287] width 582 height 834
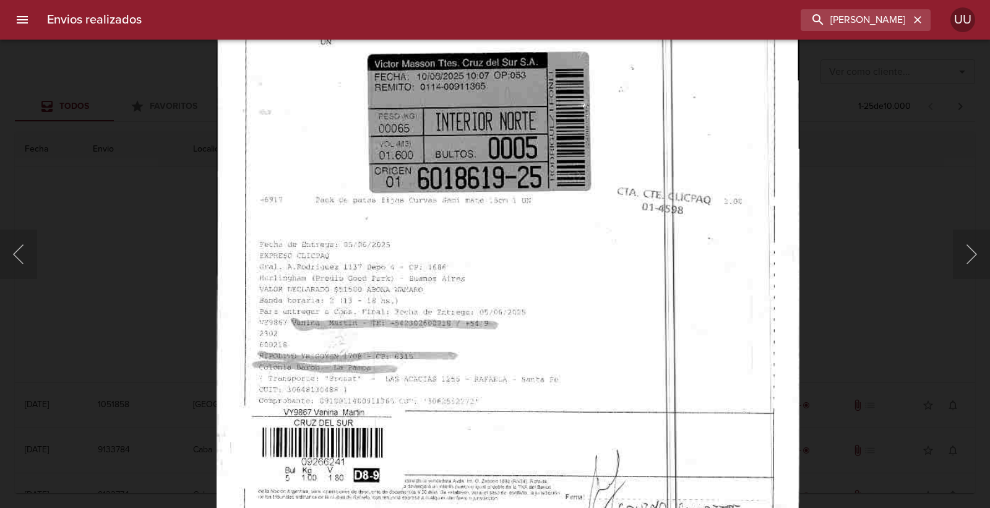
click at [753, 0] on body "Envios realizados VANINA MARTIN UU Ver como cliente... Ver como cliente... Todo…" at bounding box center [495, 0] width 990 height 0
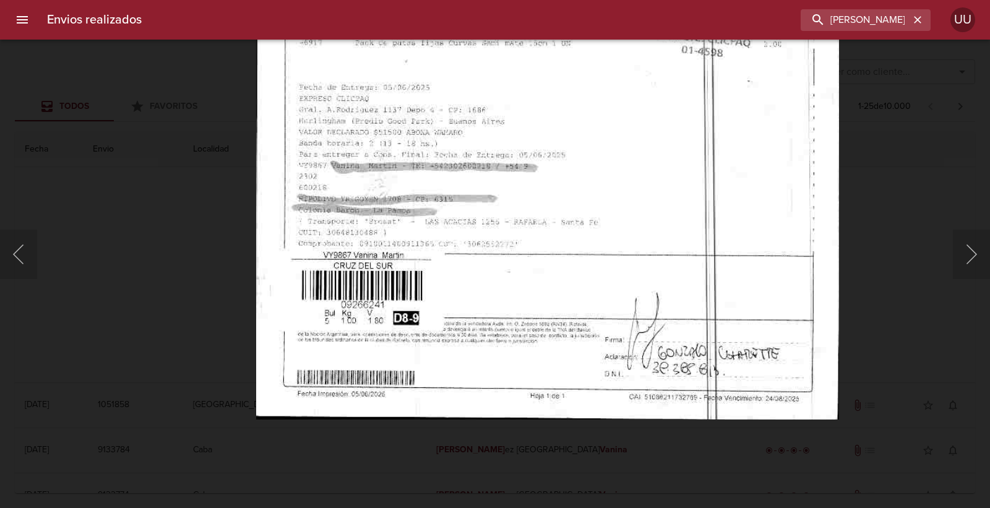
click at [786, 128] on img "Lightbox" at bounding box center [547, 2] width 582 height 834
click at [907, 209] on div "Lightbox" at bounding box center [495, 254] width 990 height 508
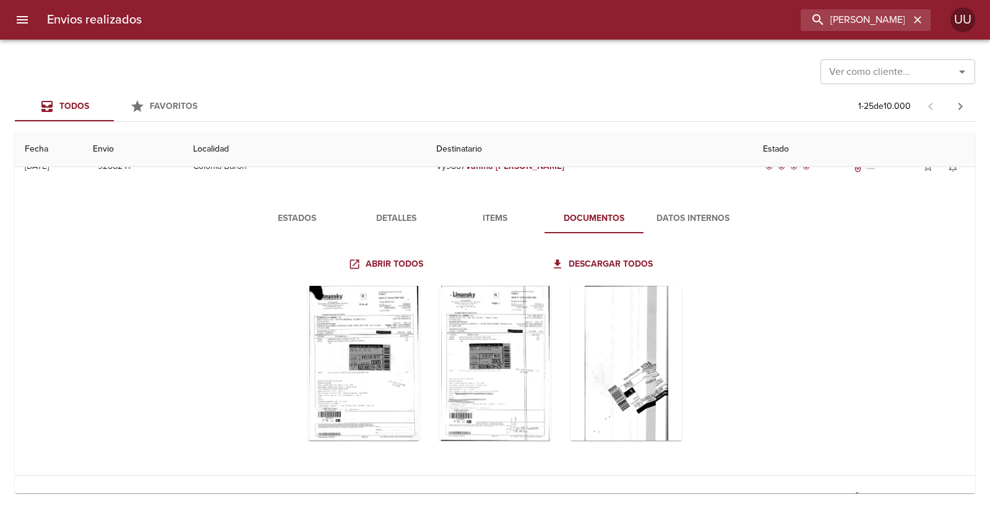
scroll to position [0, 0]
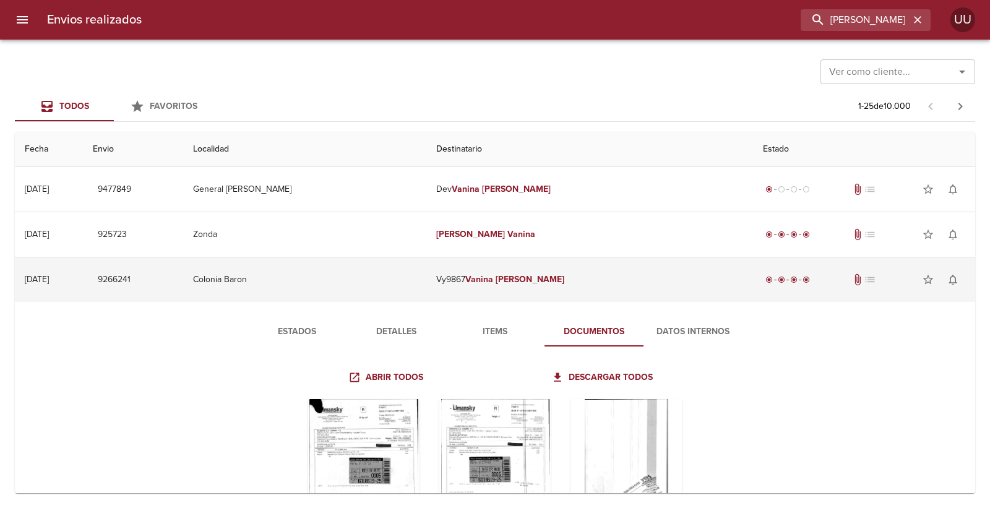
click at [641, 275] on td "Vy9867 Vanina Martin" at bounding box center [589, 279] width 326 height 45
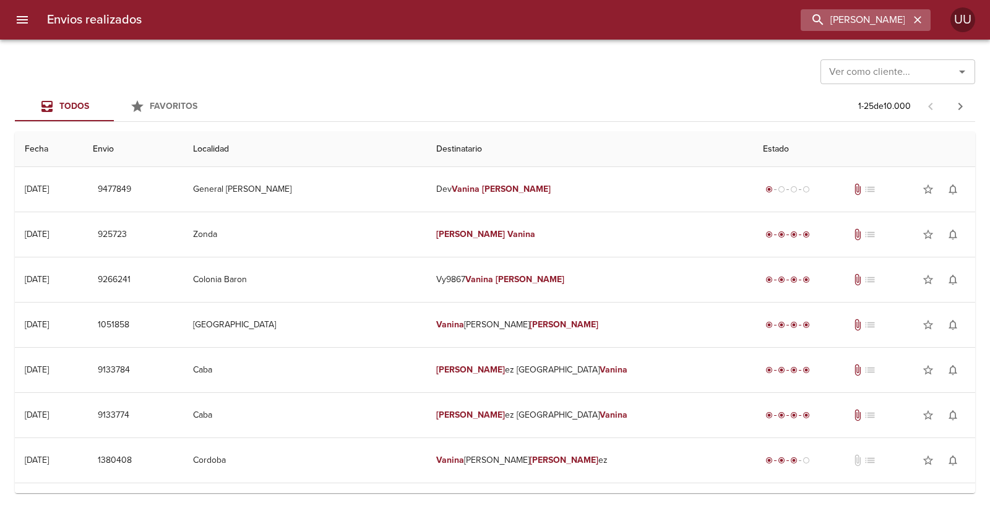
click at [912, 14] on icon "button" at bounding box center [918, 20] width 12 height 12
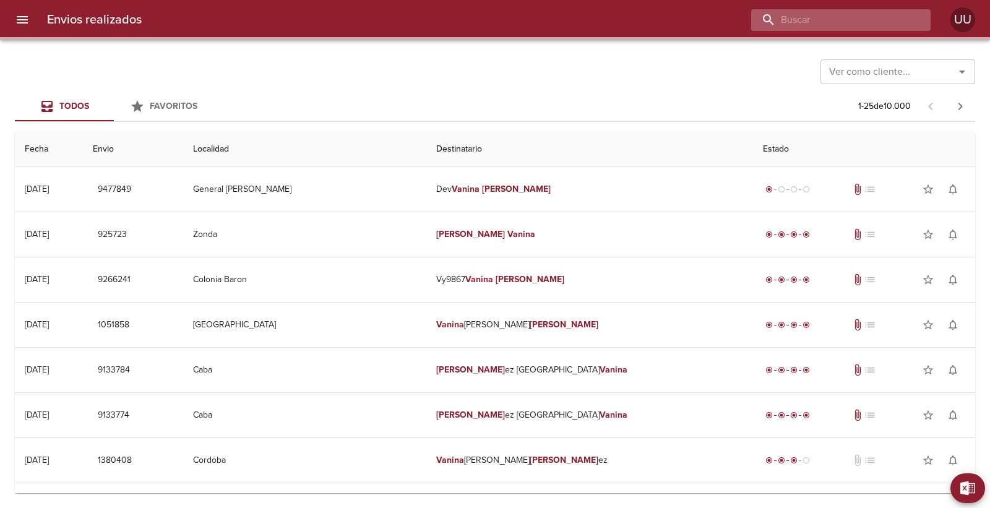
click at [865, 22] on input "buscar" at bounding box center [830, 20] width 158 height 22
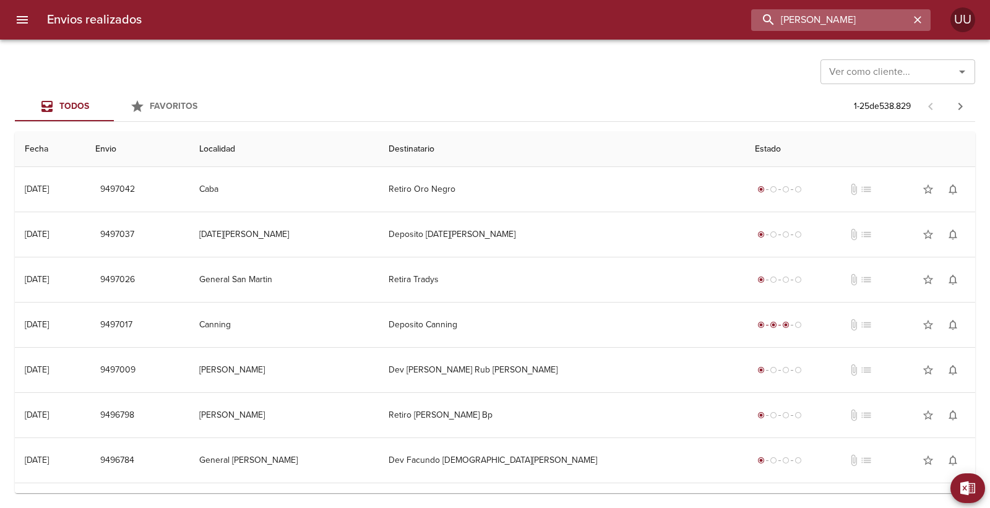
type input "[PERSON_NAME]"
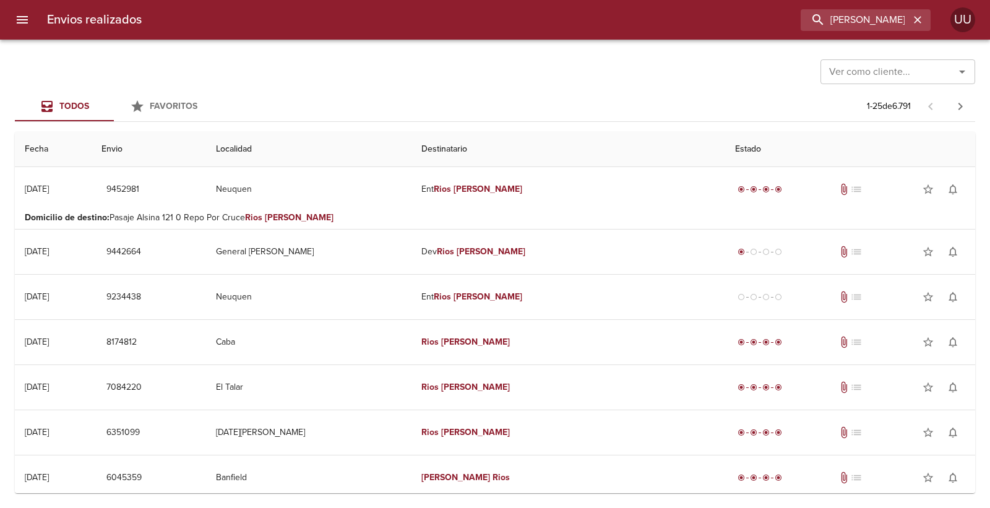
click at [571, 144] on th "Destinatario" at bounding box center [569, 149] width 314 height 35
drag, startPoint x: 516, startPoint y: 137, endPoint x: 376, endPoint y: 125, distance: 141.0
click at [376, 125] on div "Ver como cliente... Ver como cliente... Todos Favoritos 1 - 25 de 6.791 Fecha E…" at bounding box center [495, 274] width 990 height 468
drag, startPoint x: 376, startPoint y: 125, endPoint x: 632, endPoint y: 146, distance: 257.7
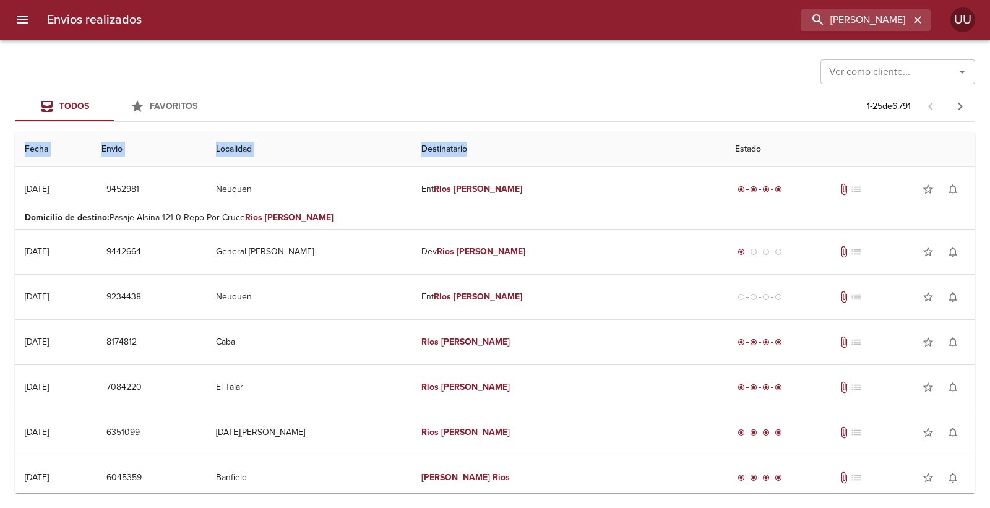
click at [632, 146] on div "Ver como cliente... Ver como cliente... Todos Favoritos 1 - 25 de 6.791 Fecha E…" at bounding box center [495, 274] width 990 height 468
click at [632, 146] on th "Destinatario" at bounding box center [569, 149] width 314 height 35
drag, startPoint x: 632, startPoint y: 146, endPoint x: 720, endPoint y: 153, distance: 87.6
click at [720, 153] on tr "Fecha Envio Localidad Destinatario Estado" at bounding box center [495, 149] width 961 height 35
click at [725, 153] on th "Estado" at bounding box center [850, 149] width 250 height 35
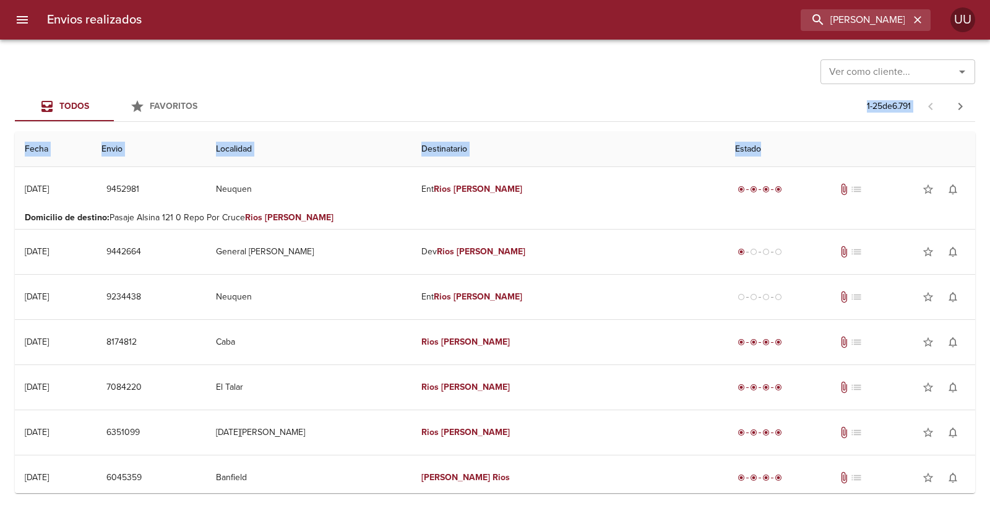
drag, startPoint x: 727, startPoint y: 150, endPoint x: 676, endPoint y: 109, distance: 65.1
click at [676, 109] on div "Ver como cliente... Ver como cliente... Todos Favoritos 1 - 25 de 6.791 Fecha E…" at bounding box center [495, 274] width 990 height 468
click at [676, 109] on div "Todos Favoritos 1 - 25 de 6.791" at bounding box center [495, 107] width 961 height 30
drag, startPoint x: 753, startPoint y: 120, endPoint x: 745, endPoint y: 155, distance: 35.4
click at [745, 155] on div "Ver como cliente... Ver como cliente... Todos Favoritos 1 - 25 de 6.791 Fecha E…" at bounding box center [495, 274] width 990 height 468
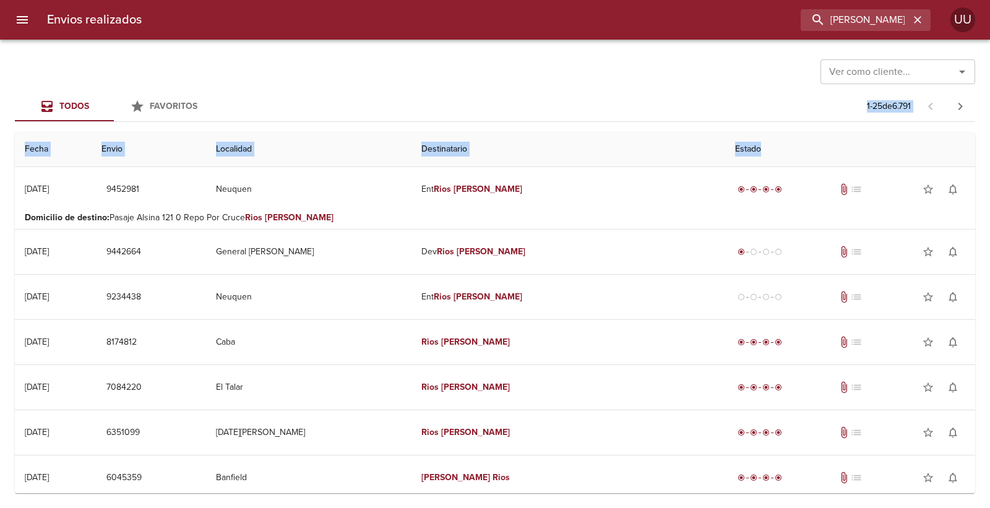
click at [745, 155] on th "Estado" at bounding box center [850, 149] width 250 height 35
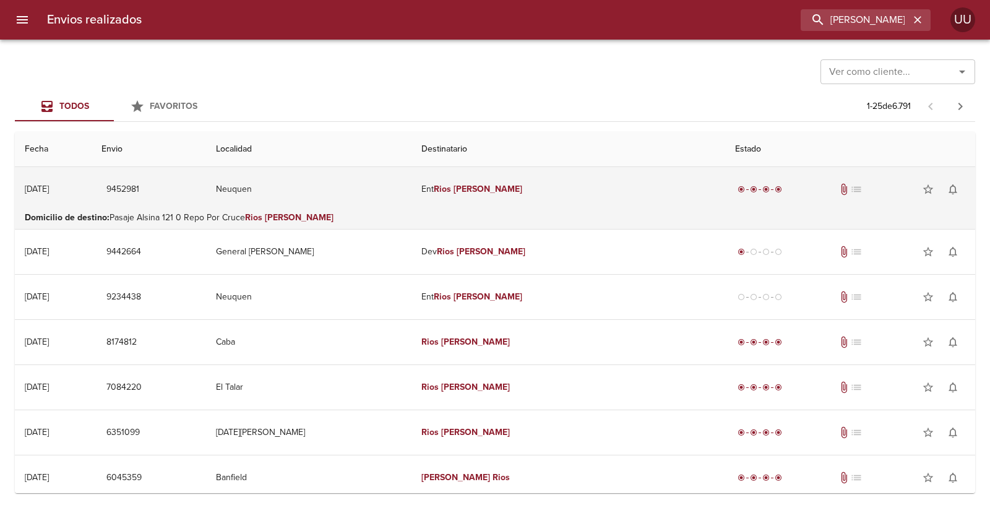
click at [534, 202] on td "Ent Rios Cristian" at bounding box center [569, 189] width 314 height 45
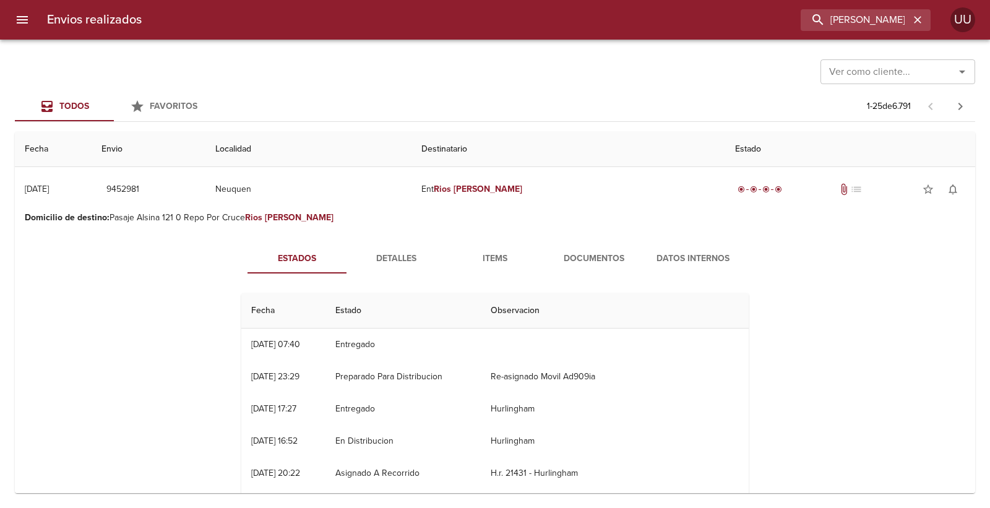
click at [563, 257] on span "Documentos" at bounding box center [594, 258] width 84 height 15
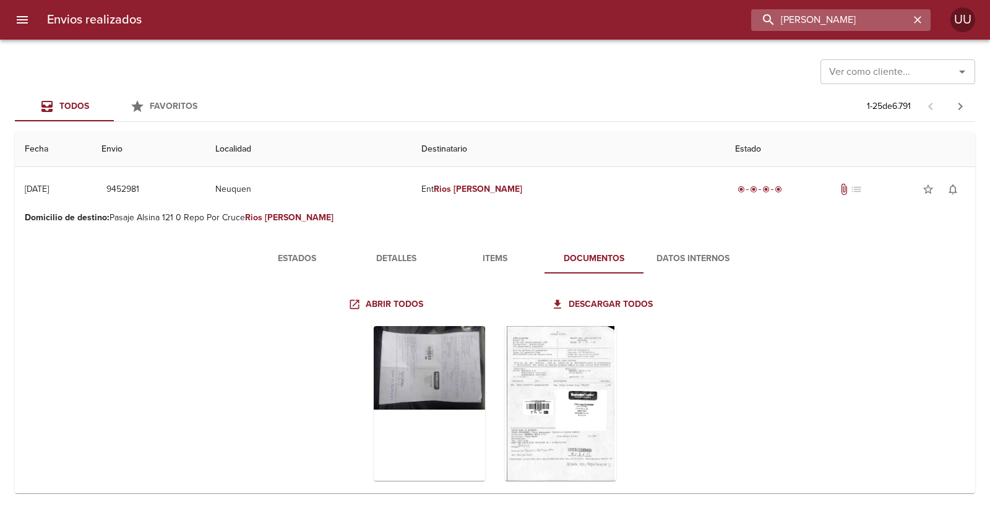
click at [902, 17] on input "[PERSON_NAME]" at bounding box center [830, 20] width 158 height 22
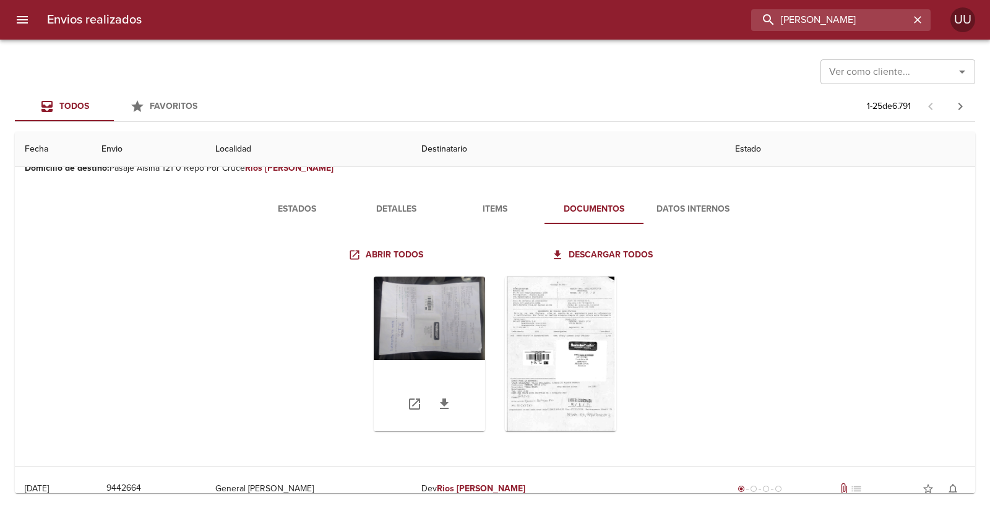
scroll to position [69, 0]
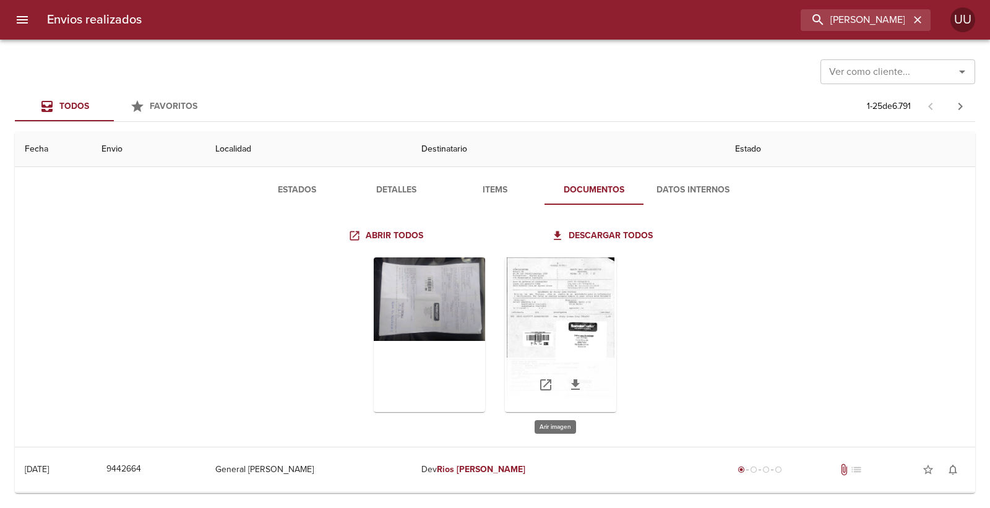
click at [549, 268] on div "Tabla de envíos del cliente" at bounding box center [560, 334] width 111 height 155
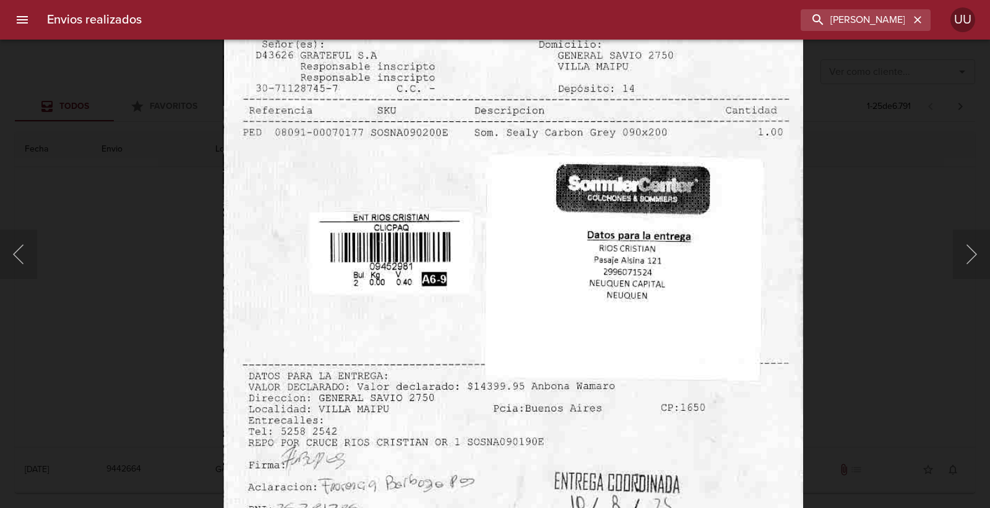
click at [179, 246] on div "Lightbox" at bounding box center [495, 254] width 990 height 508
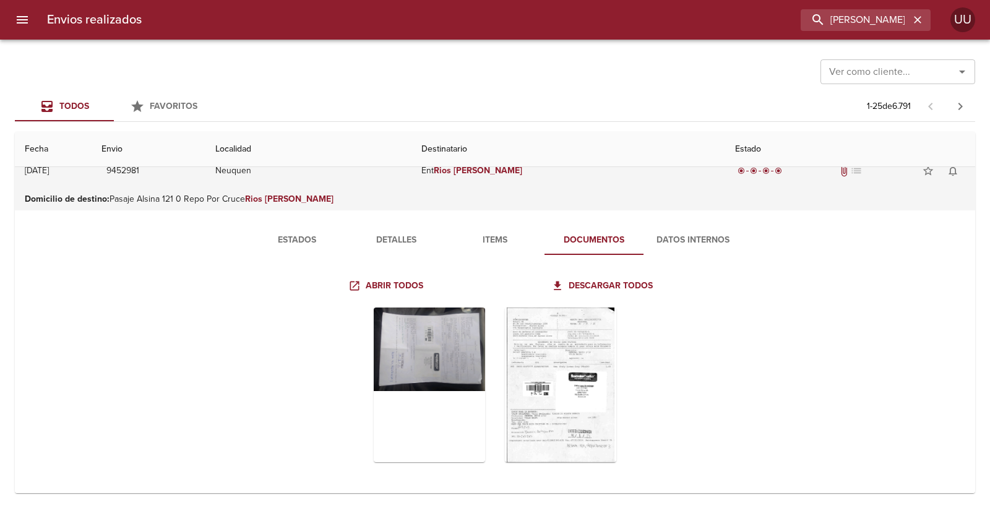
scroll to position [0, 0]
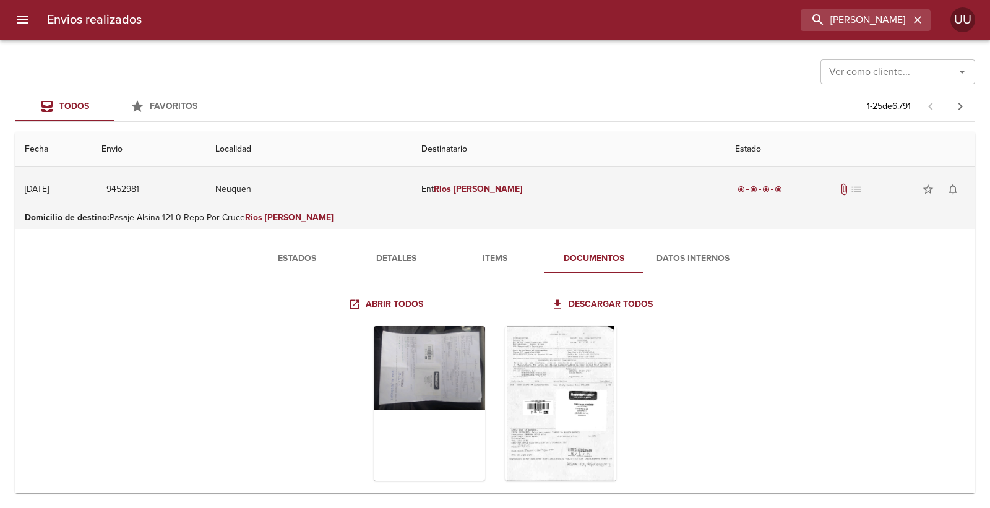
click at [206, 191] on td "9452981" at bounding box center [149, 189] width 114 height 45
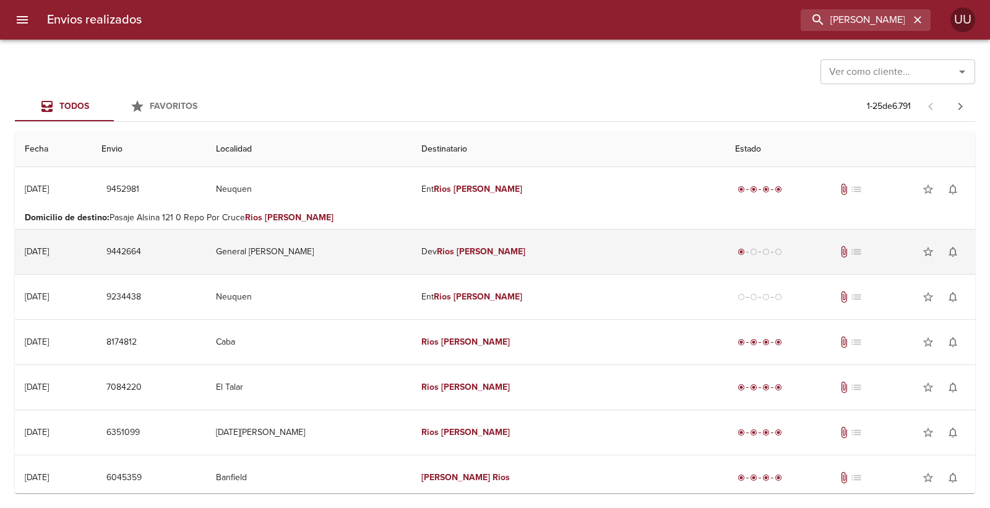
click at [335, 251] on td "General [PERSON_NAME]" at bounding box center [309, 252] width 206 height 45
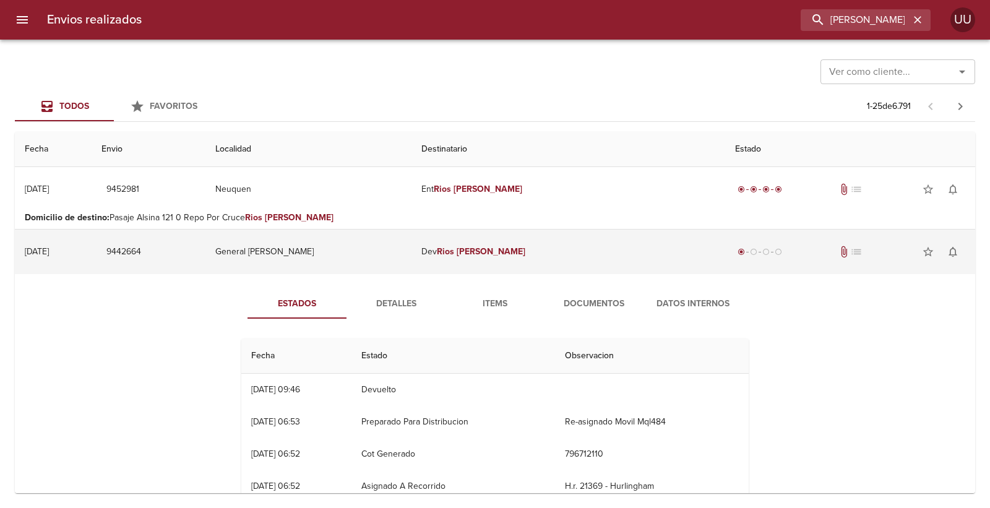
click at [335, 251] on td "General [PERSON_NAME]" at bounding box center [308, 252] width 206 height 45
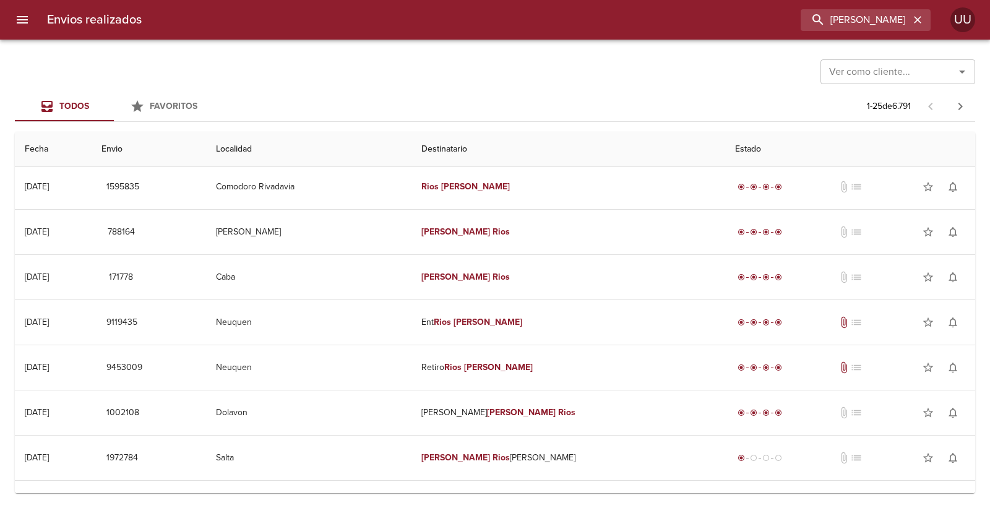
scroll to position [481, 0]
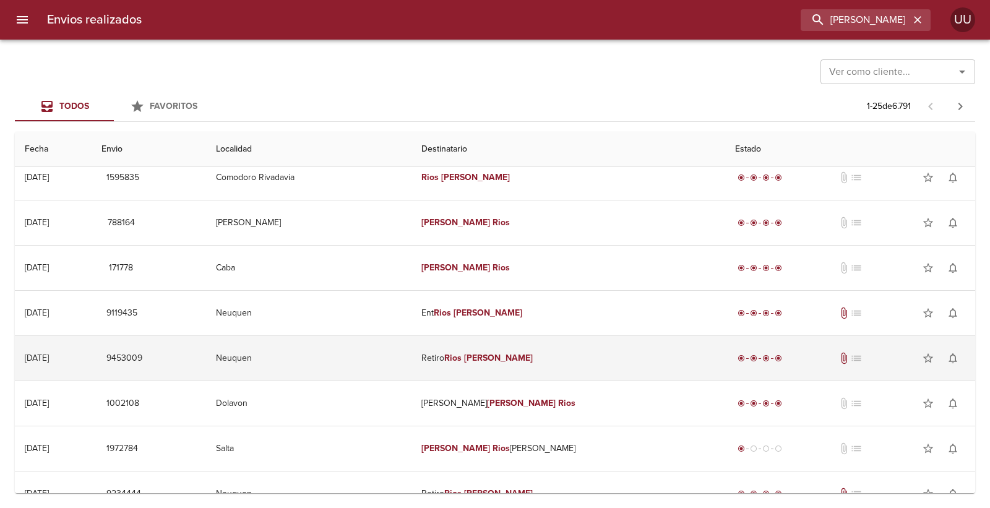
click at [412, 360] on td "Neuquen" at bounding box center [309, 358] width 206 height 45
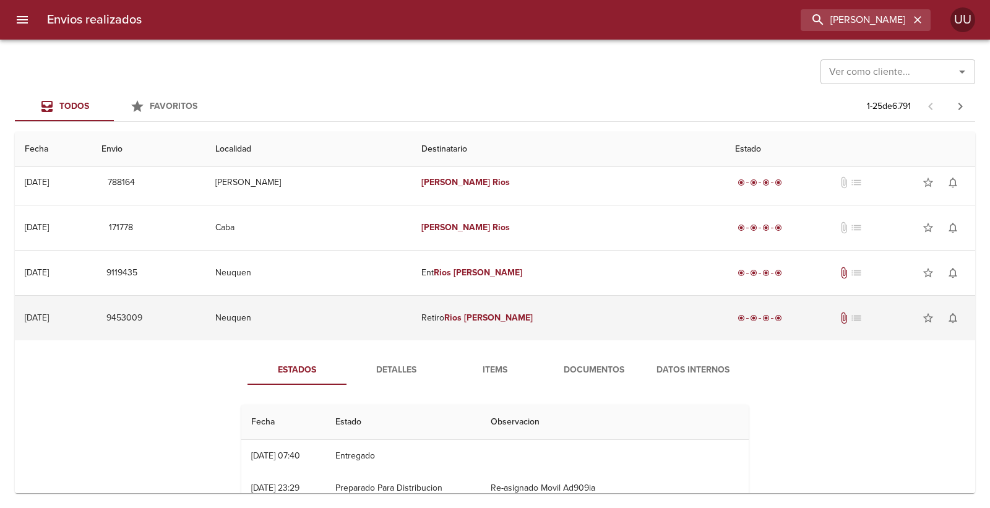
scroll to position [550, 0]
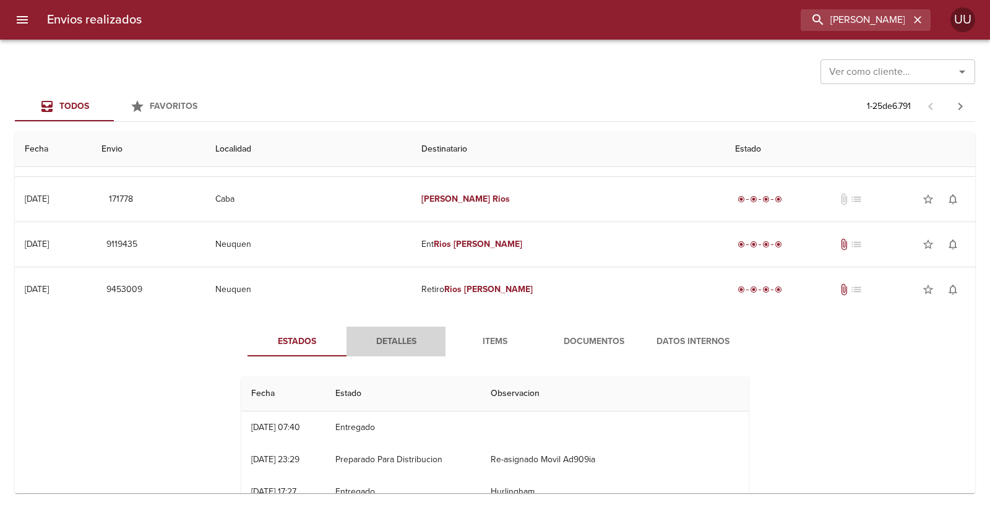
click at [413, 338] on span "Detalles" at bounding box center [396, 341] width 84 height 15
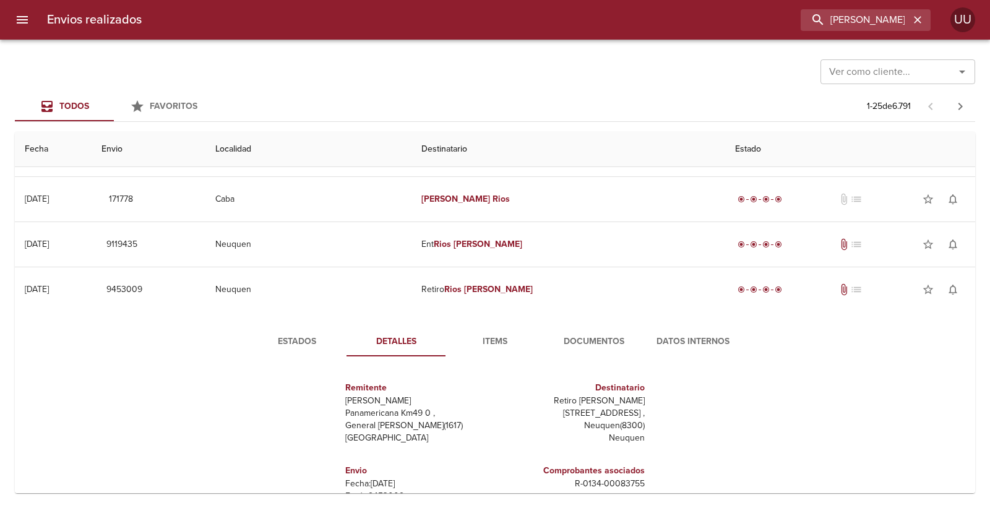
click at [552, 337] on span "Documentos" at bounding box center [594, 341] width 84 height 15
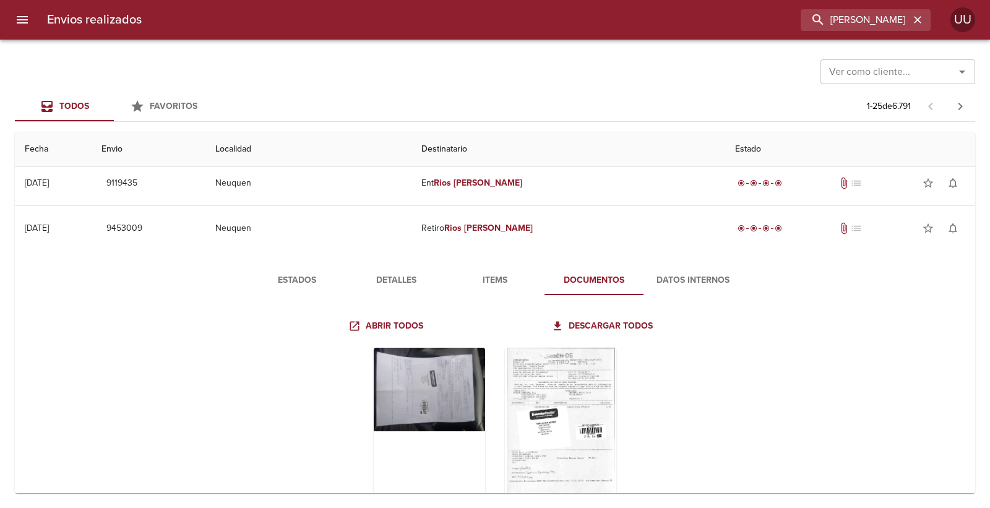
scroll to position [619, 0]
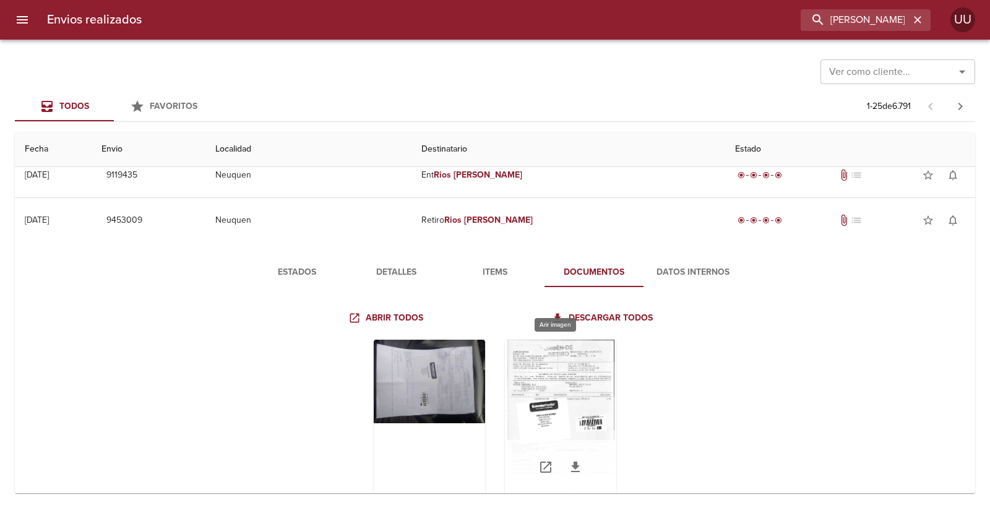
click at [524, 369] on div "Tabla de envíos del cliente" at bounding box center [560, 417] width 111 height 155
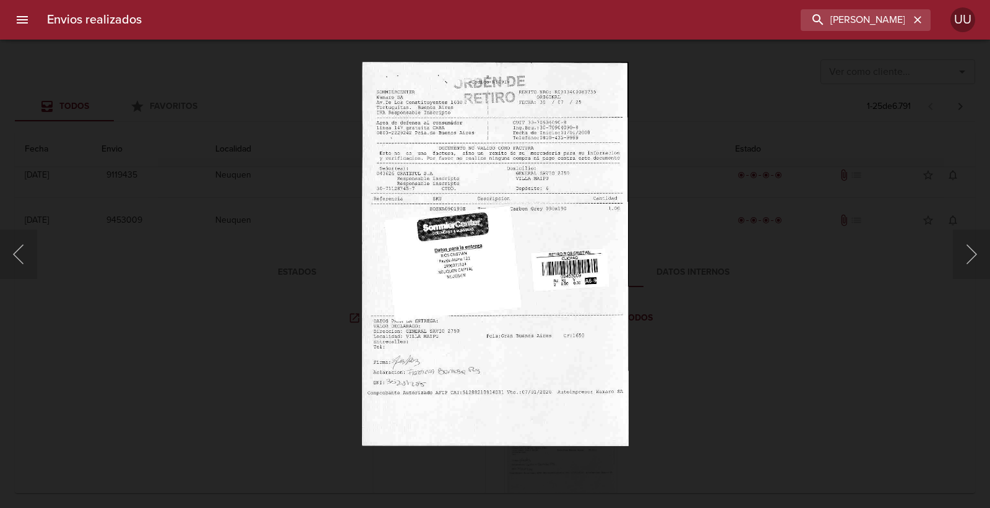
click at [665, 157] on div "Lightbox" at bounding box center [495, 254] width 990 height 508
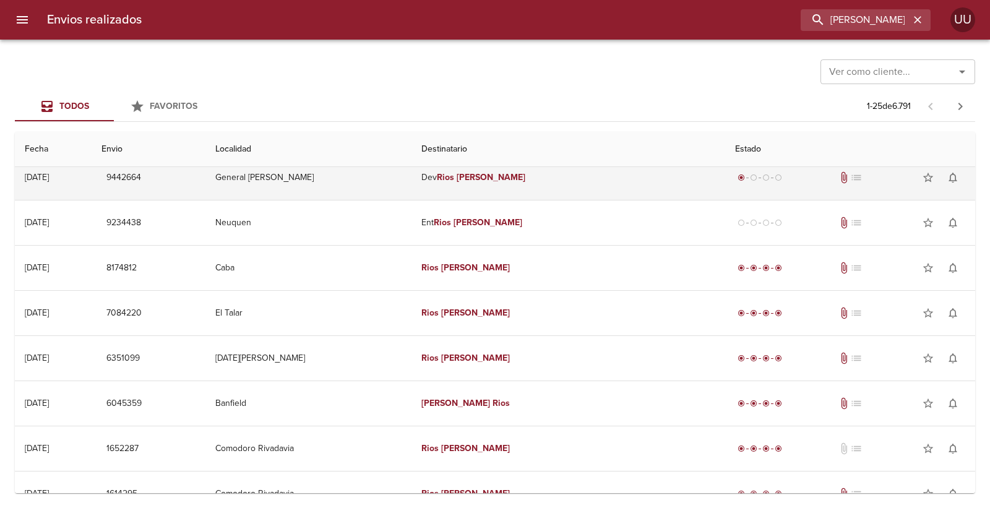
scroll to position [0, 0]
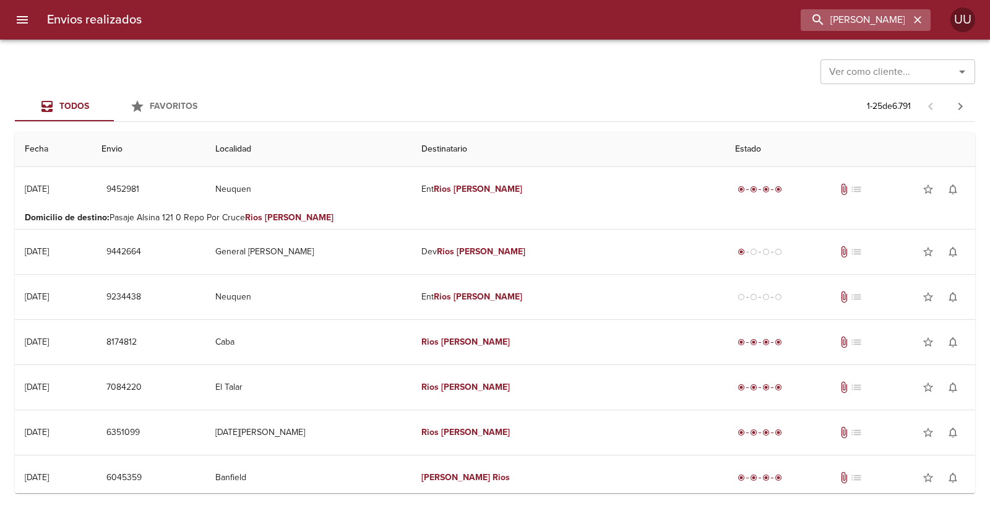
click at [926, 27] on div "[PERSON_NAME]" at bounding box center [866, 20] width 130 height 22
click at [914, 20] on icon "button" at bounding box center [918, 20] width 12 height 12
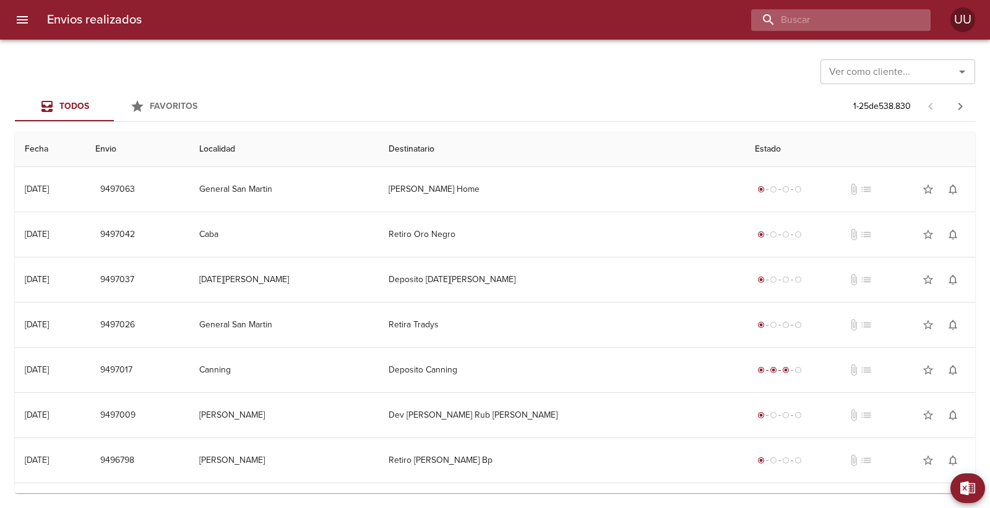
click at [874, 17] on input "buscar" at bounding box center [830, 20] width 158 height 22
type input "[PERSON_NAME] [PERSON_NAME]"
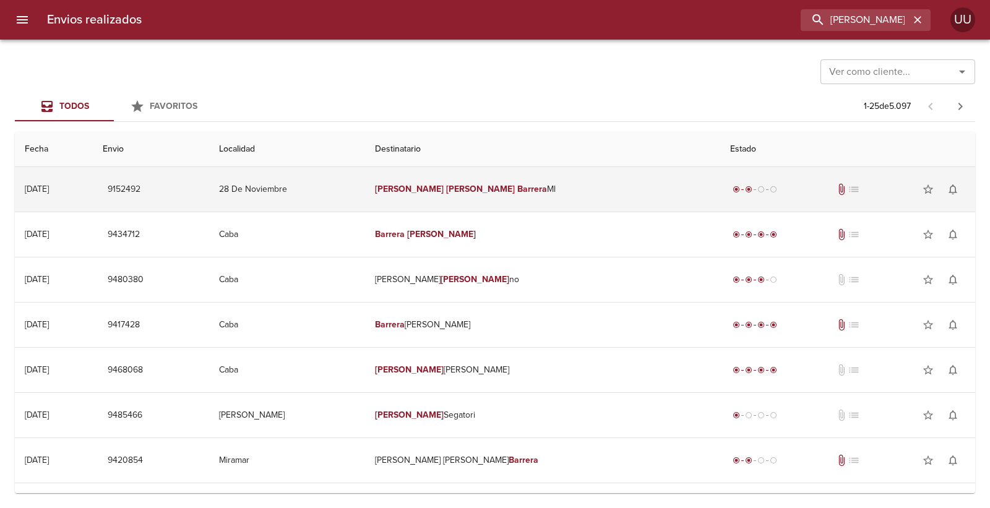
click at [629, 171] on td "[PERSON_NAME] [PERSON_NAME] [PERSON_NAME]" at bounding box center [542, 189] width 355 height 45
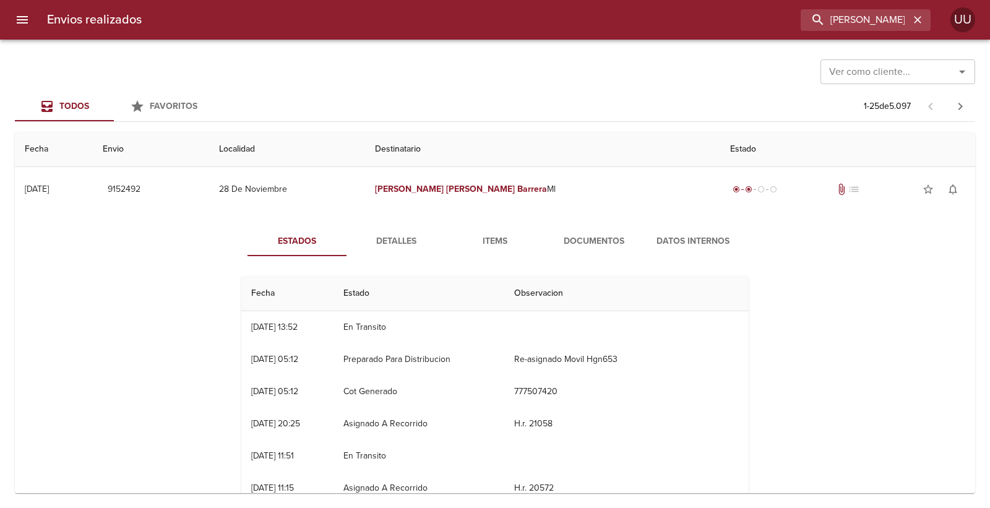
click at [579, 225] on div "Estados Detalles Items Documentos Datos Internos Fecha Estado Observacion 04/07…" at bounding box center [495, 370] width 941 height 317
click at [584, 238] on span "Documentos" at bounding box center [594, 241] width 84 height 15
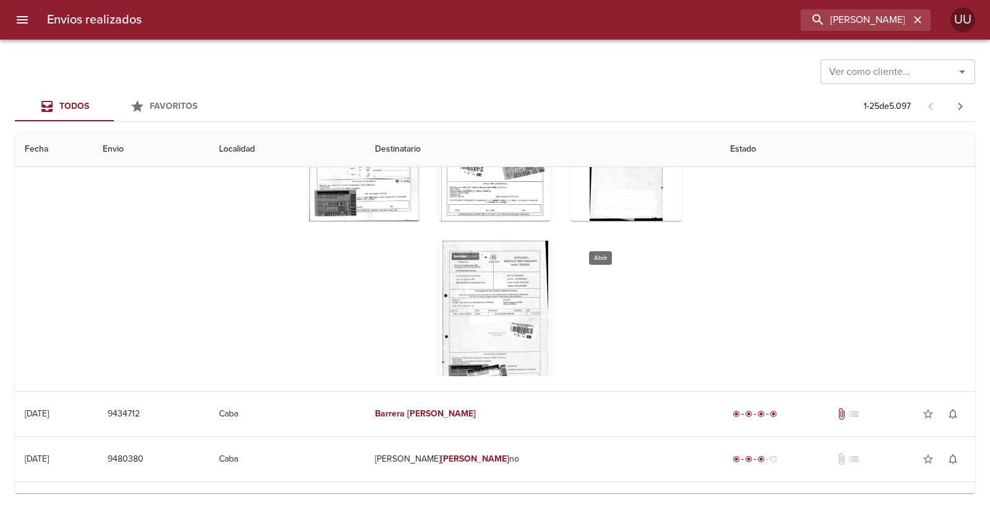
scroll to position [134, 0]
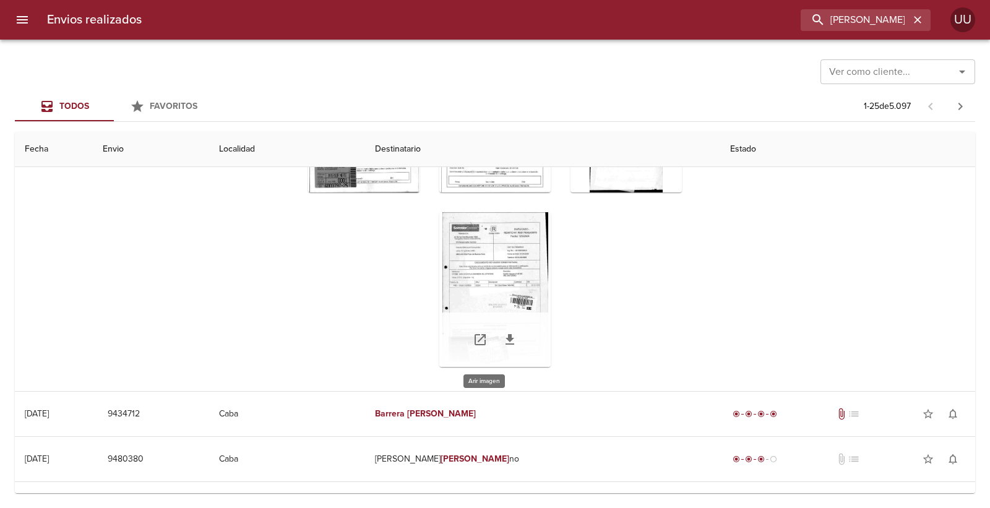
click at [499, 261] on div "Tabla de envíos del cliente" at bounding box center [494, 289] width 111 height 155
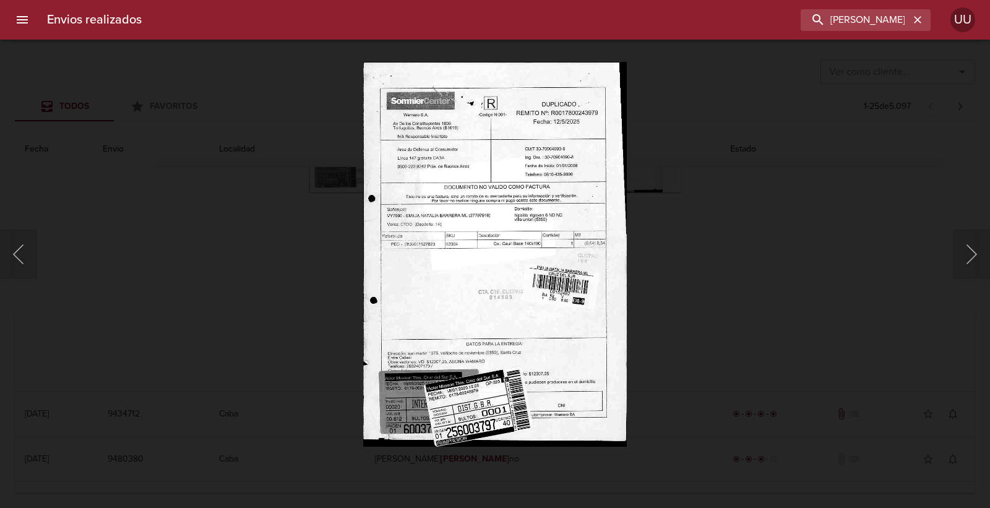
click at [776, 231] on div "Lightbox" at bounding box center [495, 254] width 990 height 508
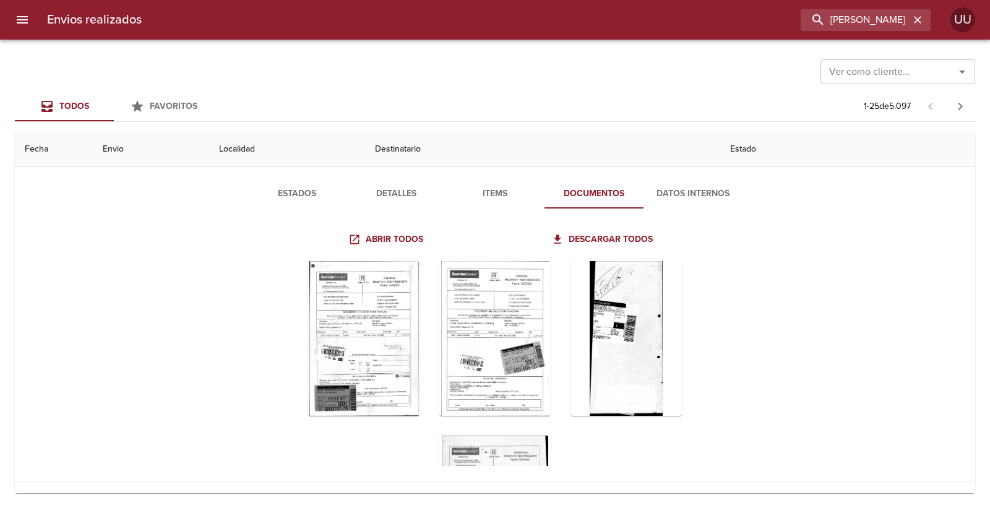
scroll to position [0, 0]
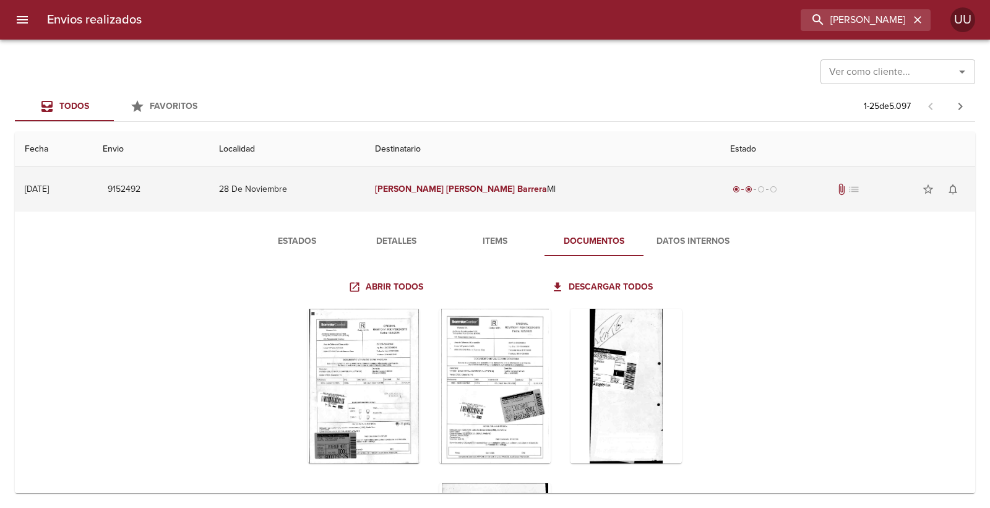
click at [669, 190] on td "[PERSON_NAME] [PERSON_NAME] [PERSON_NAME]" at bounding box center [542, 189] width 355 height 45
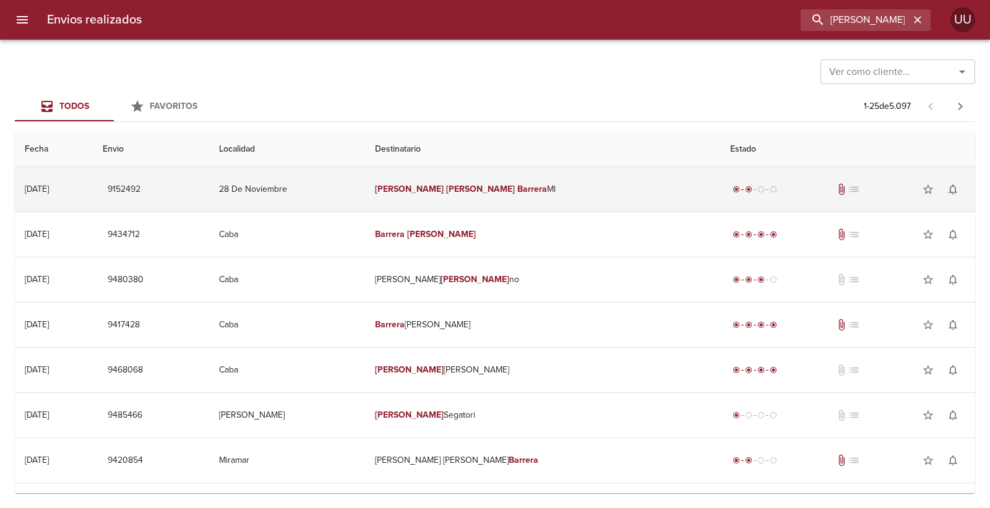
click at [604, 173] on td "[PERSON_NAME] [PERSON_NAME] [PERSON_NAME]" at bounding box center [542, 189] width 355 height 45
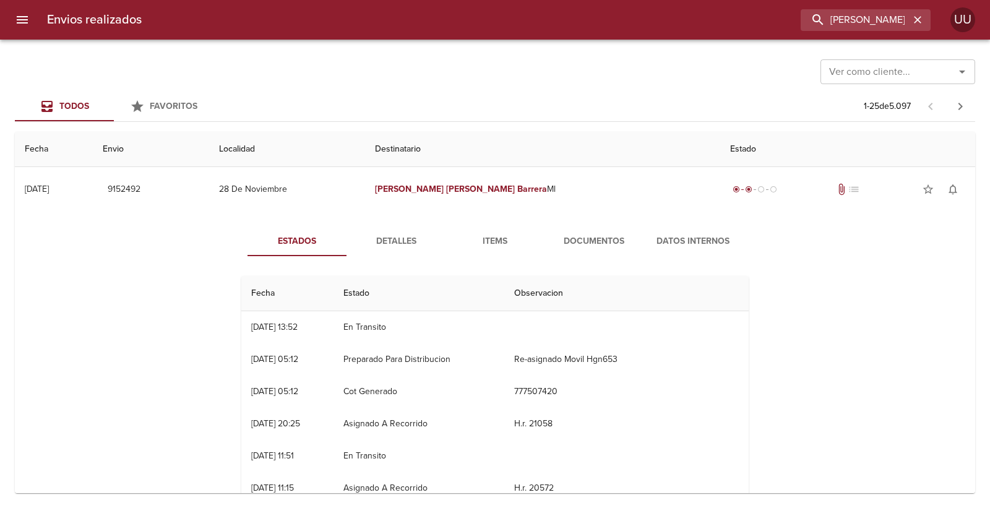
click at [585, 128] on div "Ver como cliente... Ver como cliente... Todos Favoritos 1 - 25 de 5.097 Fecha E…" at bounding box center [495, 274] width 990 height 468
click at [591, 101] on div "Todos Favoritos 1 - 25 de 5.097" at bounding box center [495, 107] width 961 height 30
